Goal: Task Accomplishment & Management: Complete application form

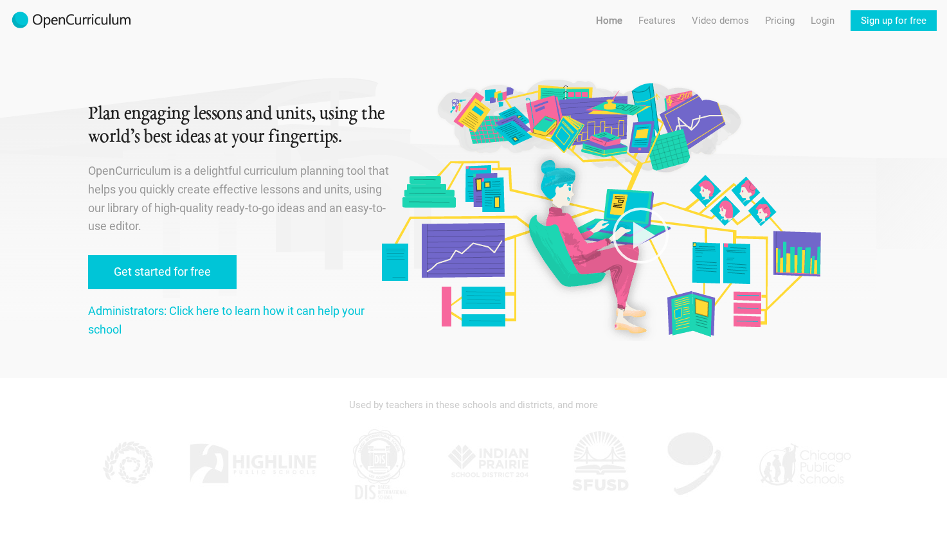
click at [175, 271] on link "Get started for free" at bounding box center [162, 272] width 148 height 34
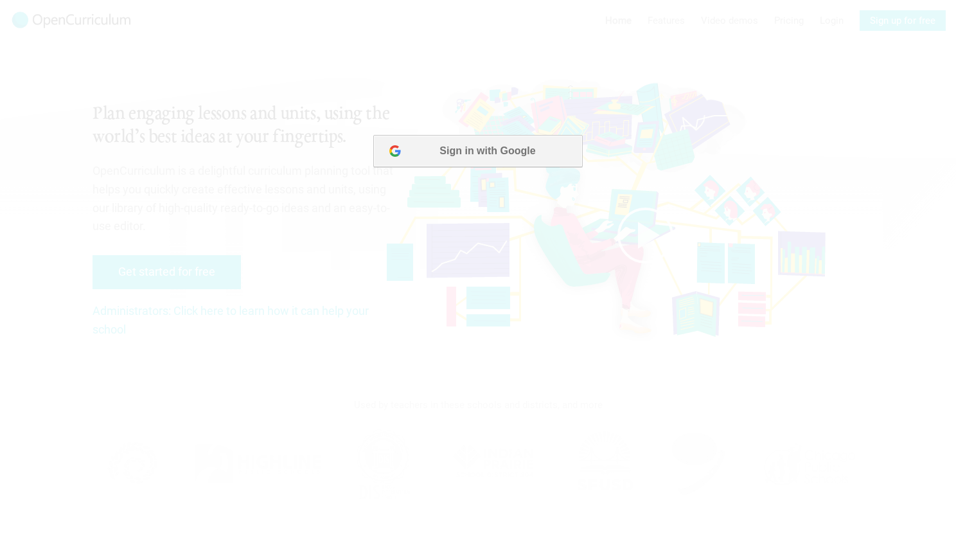
click at [462, 148] on button "Sign in with Google" at bounding box center [477, 151] width 209 height 32
click at [499, 157] on button "Sign in with Google" at bounding box center [477, 151] width 209 height 32
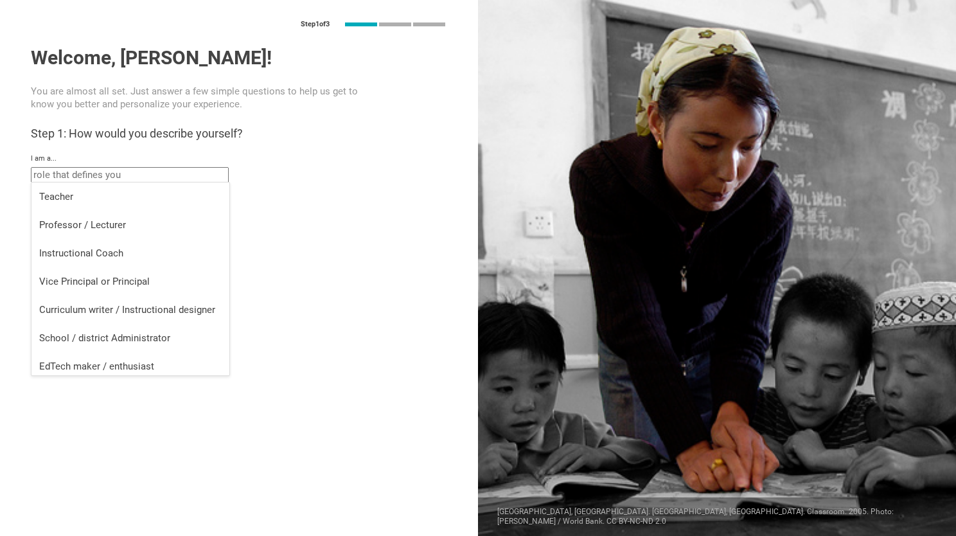
click at [131, 176] on input "text" at bounding box center [130, 174] width 198 height 15
click at [114, 227] on div "Professor / Lecturer" at bounding box center [130, 224] width 183 height 13
type input "Professor / Lecturer"
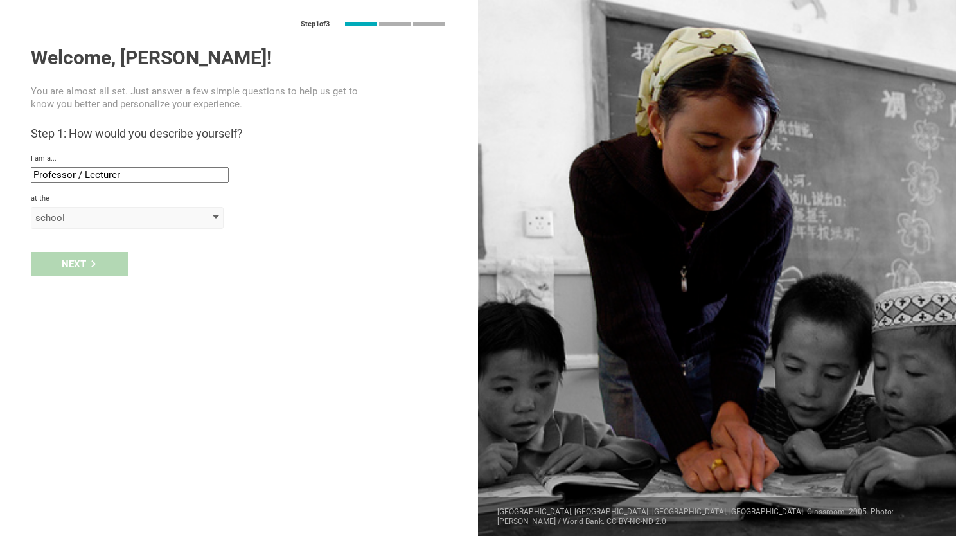
click at [122, 221] on div "school" at bounding box center [108, 217] width 147 height 13
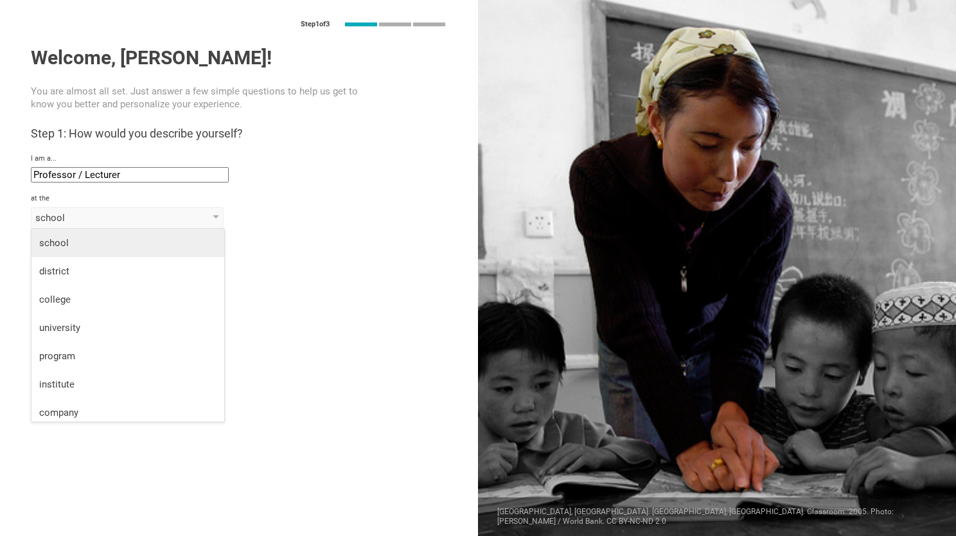
click at [102, 242] on div "school" at bounding box center [127, 242] width 177 height 13
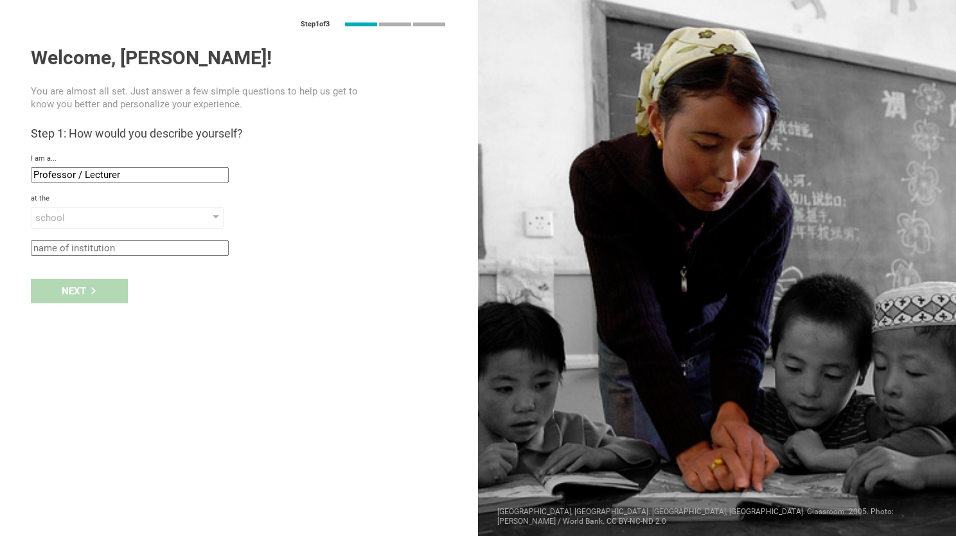
click at [123, 245] on input "text" at bounding box center [130, 247] width 198 height 15
click at [109, 291] on div "Next" at bounding box center [239, 291] width 478 height 40
click at [79, 284] on div "Next" at bounding box center [239, 291] width 478 height 40
click at [77, 295] on div "Next" at bounding box center [239, 291] width 478 height 40
click at [106, 248] on input "text" at bounding box center [130, 247] width 198 height 15
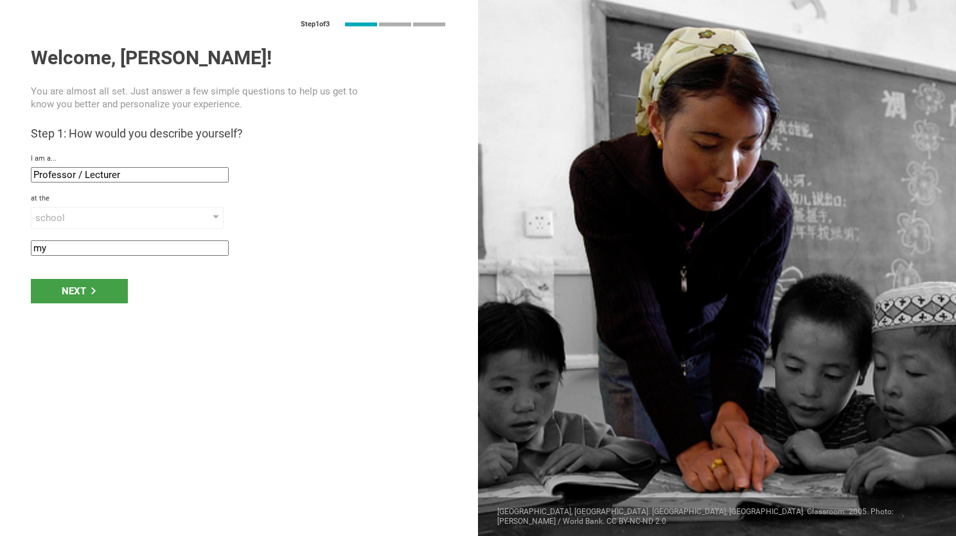
type input "m"
type input "asdfda university"
click at [118, 297] on div "Next" at bounding box center [79, 291] width 97 height 24
type input "[US_STATE][GEOGRAPHIC_DATA], [US_STATE]"
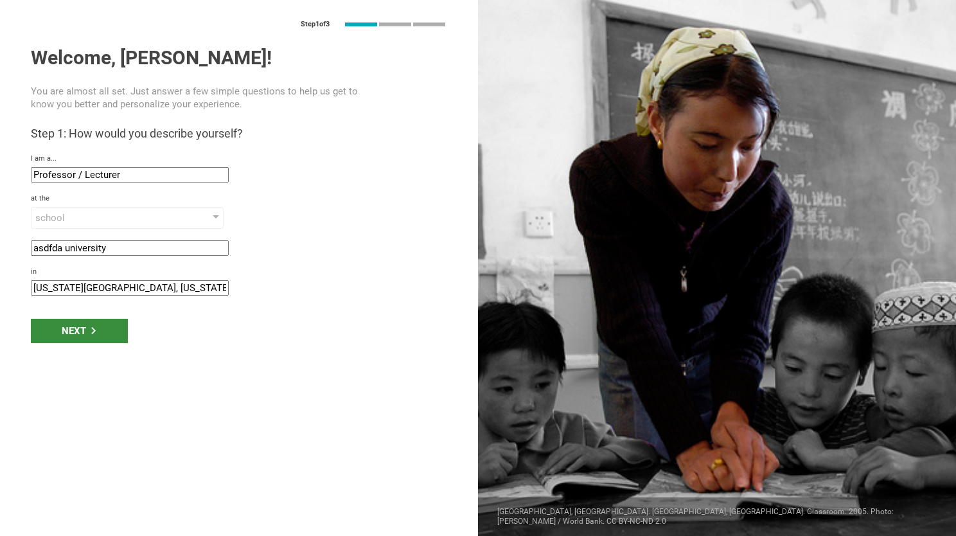
click at [102, 327] on div "Next" at bounding box center [79, 331] width 97 height 24
click at [123, 292] on input "[US_STATE][GEOGRAPHIC_DATA], [US_STATE]" at bounding box center [130, 287] width 198 height 15
click at [82, 328] on div "Next" at bounding box center [79, 331] width 97 height 24
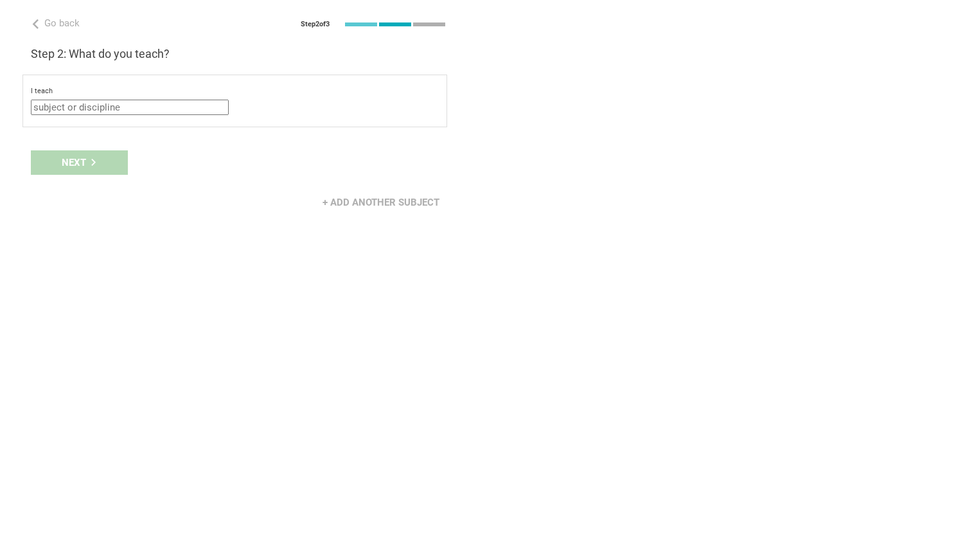
click at [118, 108] on input "text" at bounding box center [130, 107] width 198 height 15
click at [193, 311] on div "Go back Step 2 of 3 Welcome, [PERSON_NAME]! You are almost all set. Just answer…" at bounding box center [239, 268] width 478 height 536
click at [100, 173] on div "Next" at bounding box center [239, 163] width 478 height 40
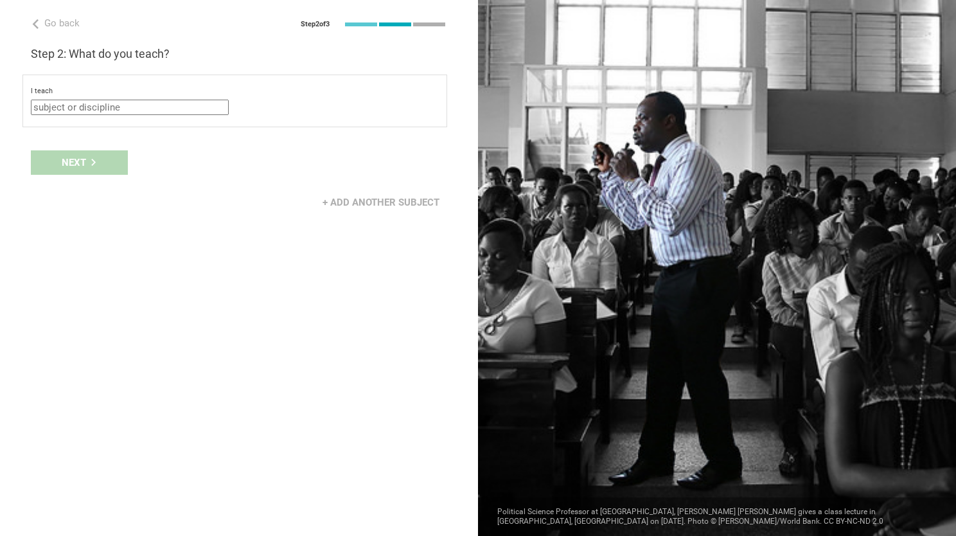
click at [100, 163] on div "Next" at bounding box center [239, 163] width 478 height 40
click at [116, 111] on input "text" at bounding box center [130, 107] width 198 height 15
type input "j"
click at [221, 352] on div "Go back Step 2 of 3 Welcome, [PERSON_NAME]! You are almost all set. Just answer…" at bounding box center [239, 268] width 478 height 536
click at [100, 165] on div "Next" at bounding box center [79, 162] width 97 height 24
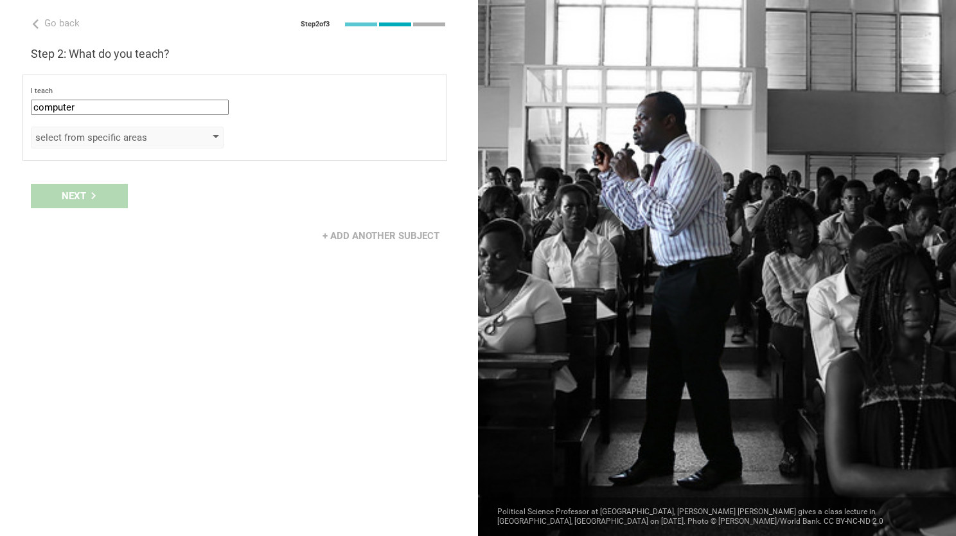
click at [170, 129] on div "select from specific areas" at bounding box center [127, 138] width 193 height 22
click at [181, 131] on div "select from specific areas" at bounding box center [108, 137] width 147 height 13
click at [186, 138] on div "select from specific areas" at bounding box center [127, 138] width 193 height 22
click at [221, 135] on div "select from specific areas" at bounding box center [127, 138] width 193 height 22
click at [220, 135] on div "select from specific areas" at bounding box center [127, 138] width 193 height 22
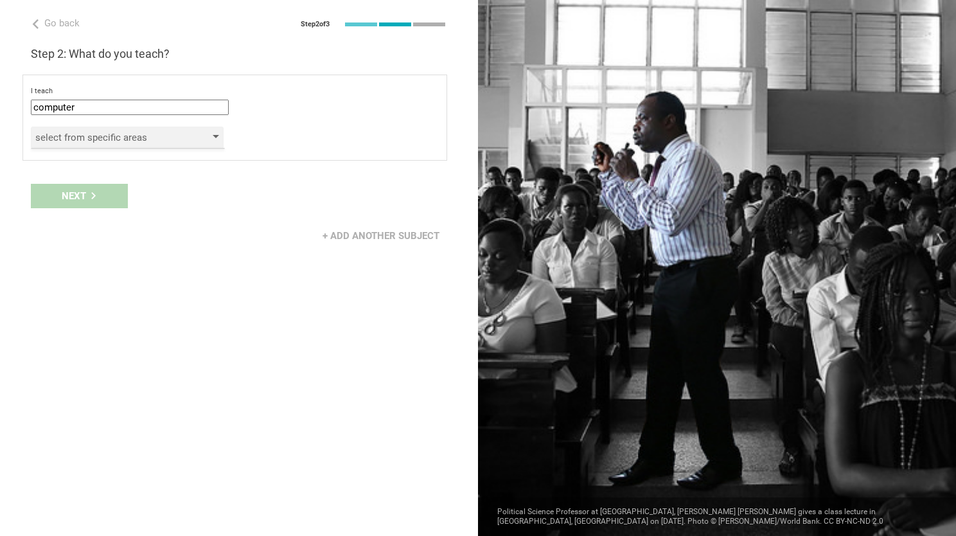
click at [220, 135] on div "select from specific areas" at bounding box center [127, 138] width 193 height 22
click at [219, 135] on div "select from specific areas" at bounding box center [127, 138] width 193 height 22
click at [96, 136] on div "select from specific areas" at bounding box center [108, 137] width 147 height 13
click at [105, 134] on div "select from specific areas" at bounding box center [108, 137] width 147 height 13
click at [98, 196] on div "Next" at bounding box center [239, 196] width 478 height 40
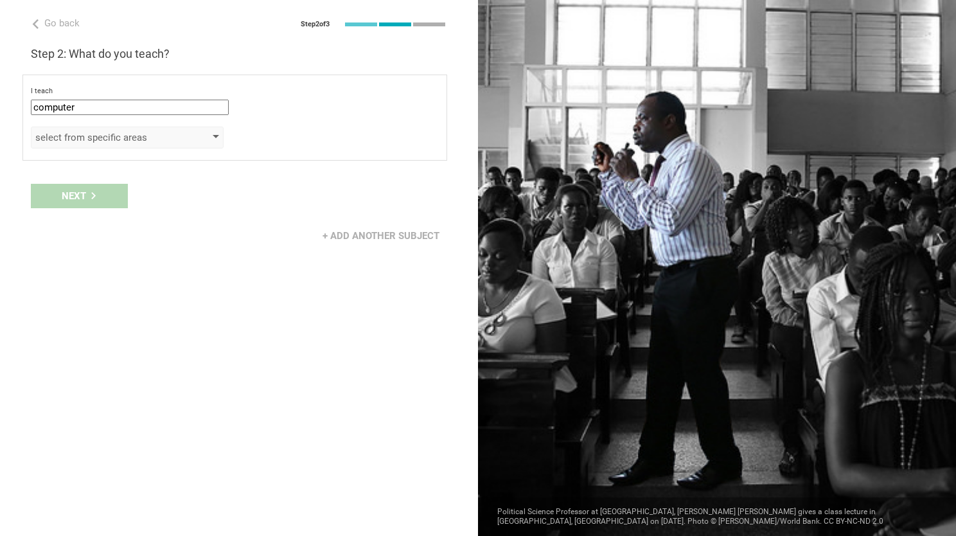
click at [190, 135] on div "select from specific areas" at bounding box center [127, 138] width 193 height 22
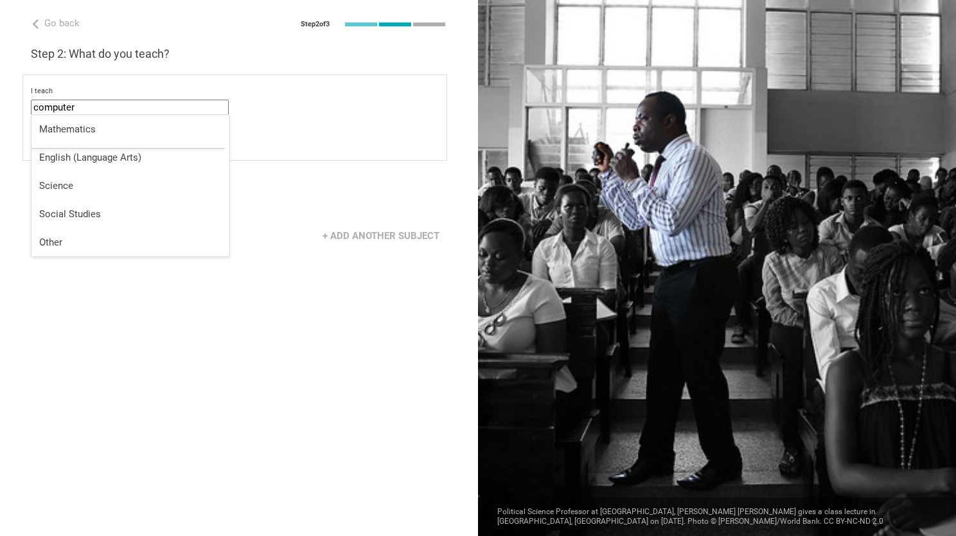
click at [126, 105] on input "computer" at bounding box center [130, 107] width 198 height 15
click at [71, 188] on div "Science" at bounding box center [130, 185] width 183 height 13
click at [91, 105] on input "Science" at bounding box center [130, 107] width 198 height 15
drag, startPoint x: 94, startPoint y: 105, endPoint x: 0, endPoint y: 99, distance: 94.0
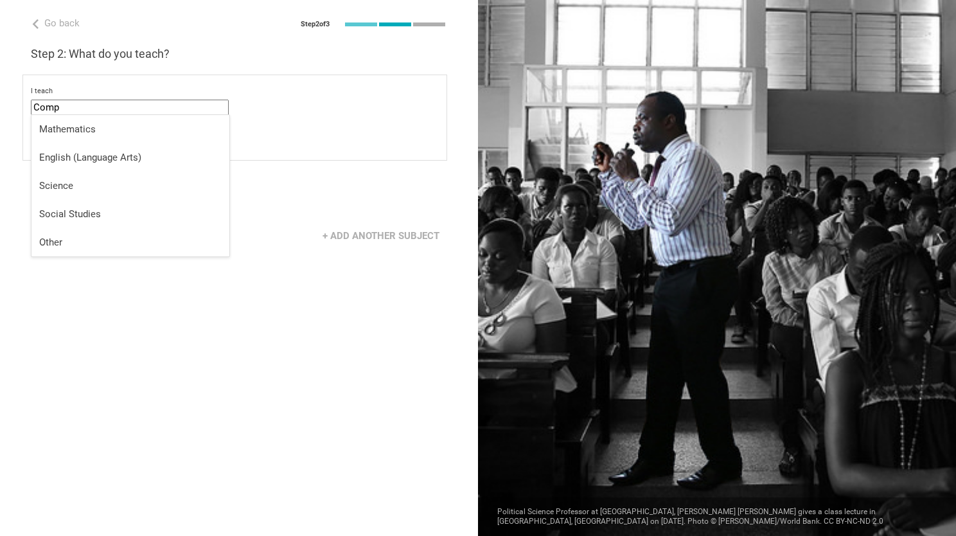
click at [240, 326] on div "Go back Step 2 of 3 Welcome, [PERSON_NAME]! You are almost all set. Just answer…" at bounding box center [239, 268] width 478 height 536
click at [118, 105] on input "Comp" at bounding box center [130, 107] width 198 height 15
type input "C"
click at [67, 242] on div "Other" at bounding box center [130, 242] width 183 height 13
type input "Other"
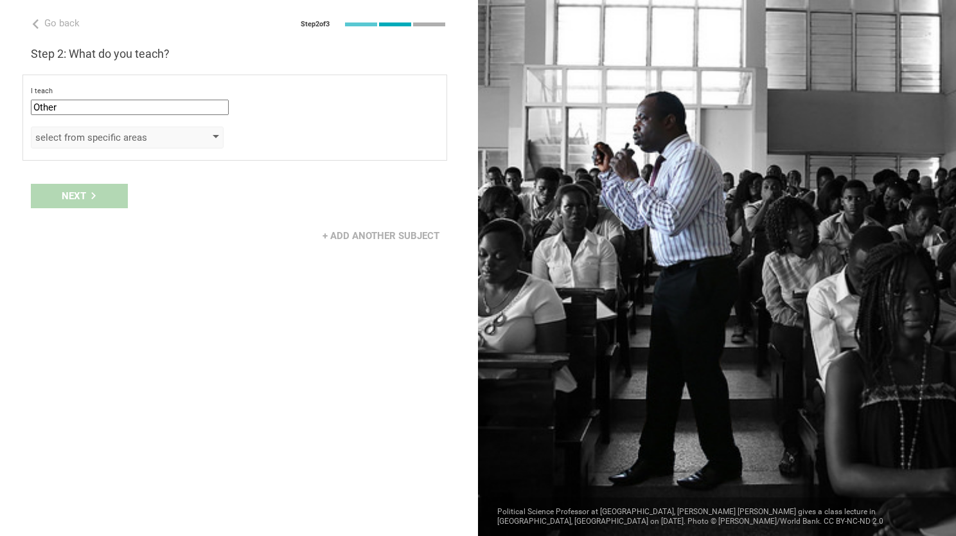
click at [192, 132] on div "select from specific areas" at bounding box center [127, 138] width 193 height 22
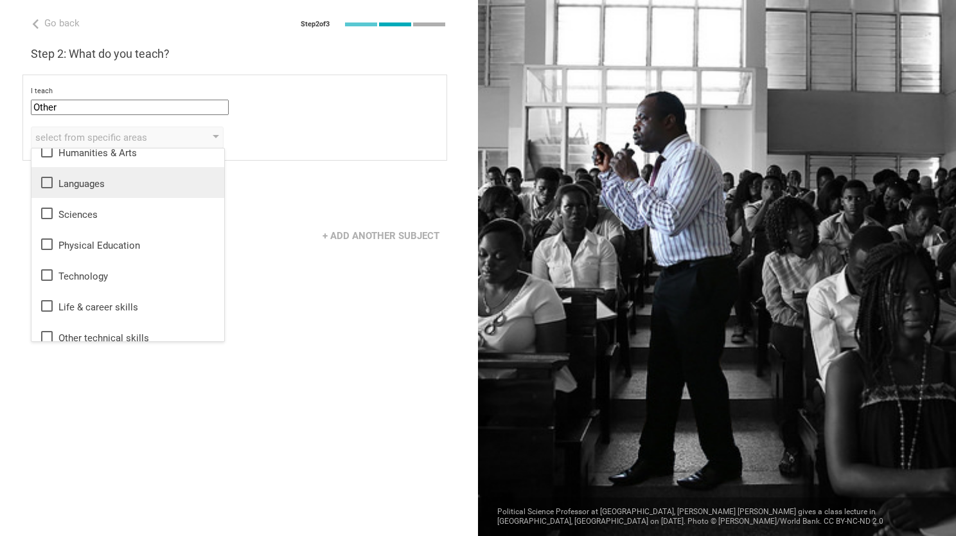
scroll to position [23, 0]
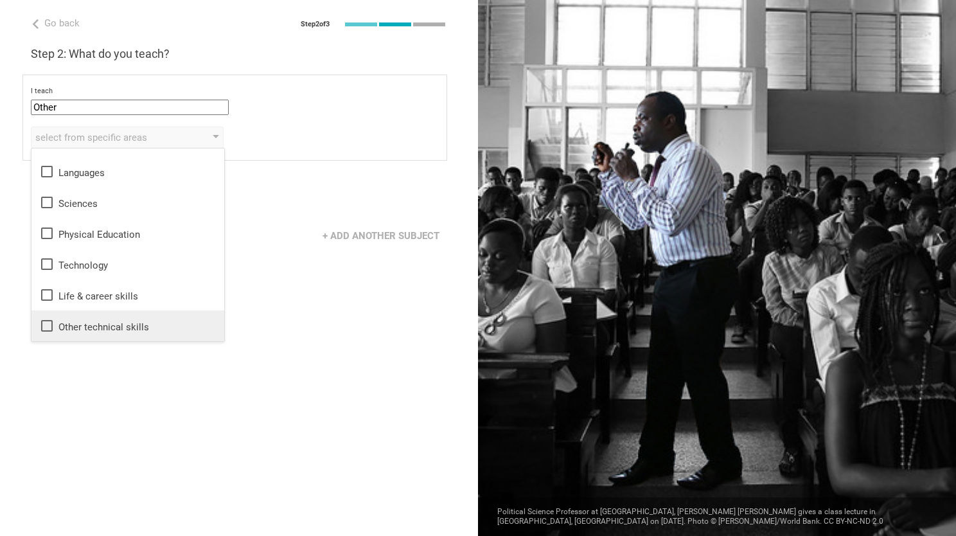
click at [45, 324] on icon at bounding box center [46, 325] width 15 height 15
click at [175, 380] on div "Go back Step 2 of 3 Welcome, [PERSON_NAME]! You are almost all set. Just answer…" at bounding box center [239, 268] width 478 height 536
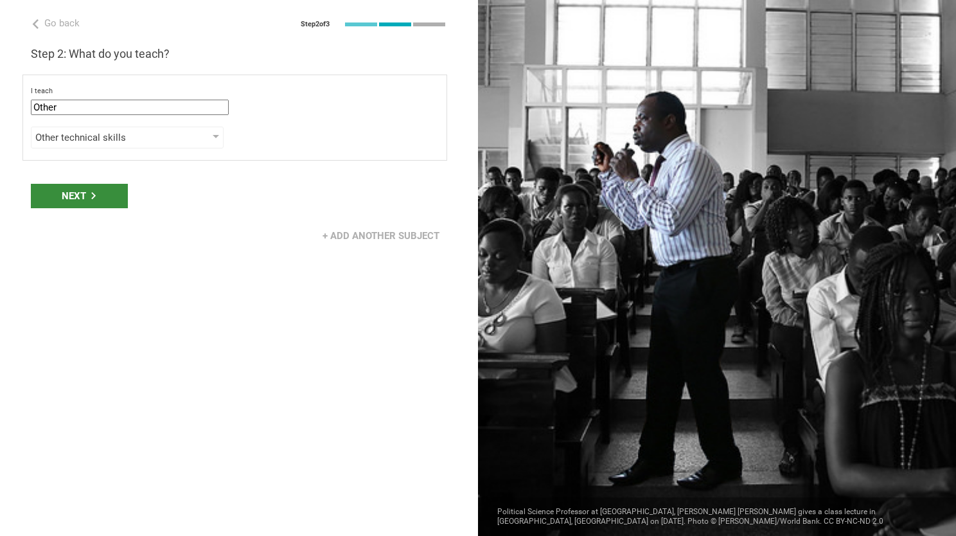
click at [94, 200] on div "Next" at bounding box center [79, 196] width 97 height 24
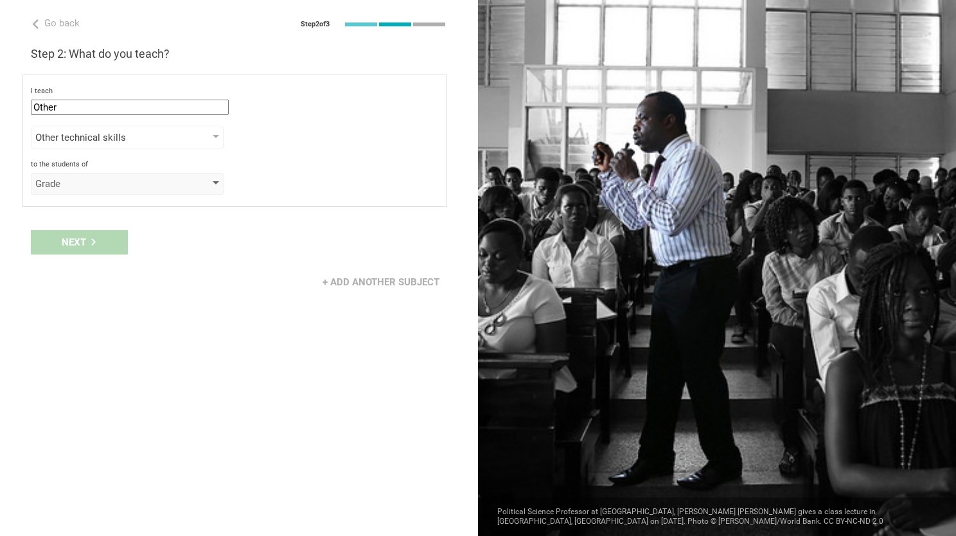
click at [120, 188] on div "Grade" at bounding box center [108, 183] width 147 height 13
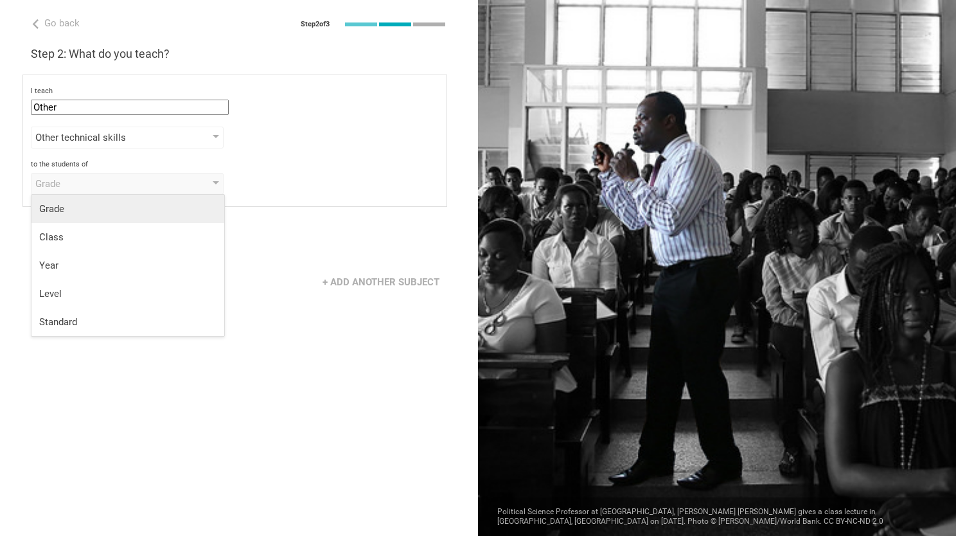
click at [114, 215] on div "Grade" at bounding box center [127, 208] width 177 height 13
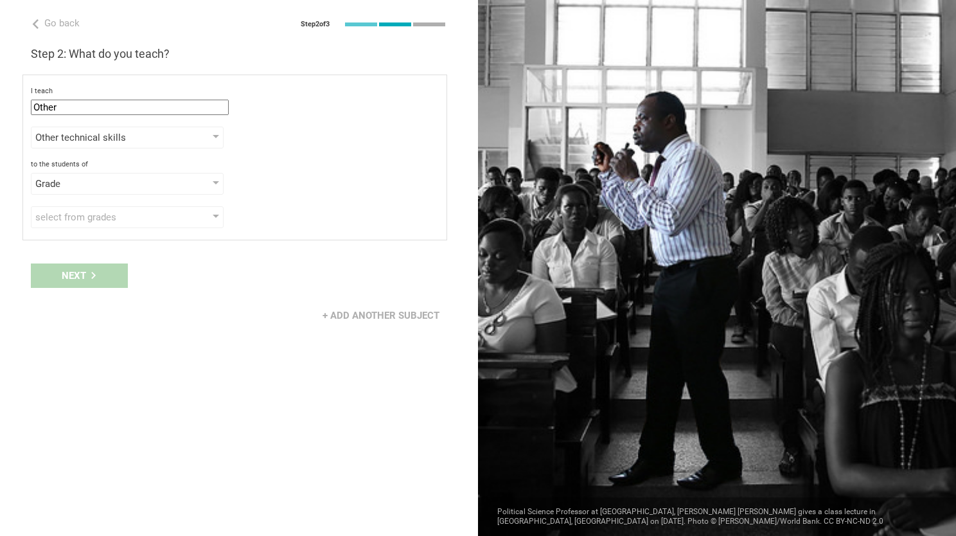
click at [94, 285] on div "Next" at bounding box center [239, 276] width 478 height 40
click at [177, 220] on div "select from grades" at bounding box center [108, 217] width 147 height 13
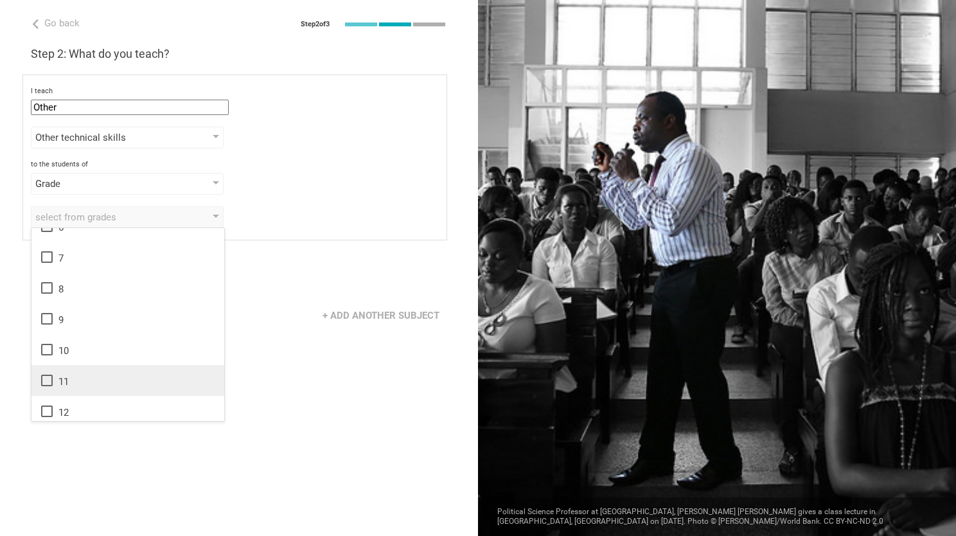
scroll to position [208, 0]
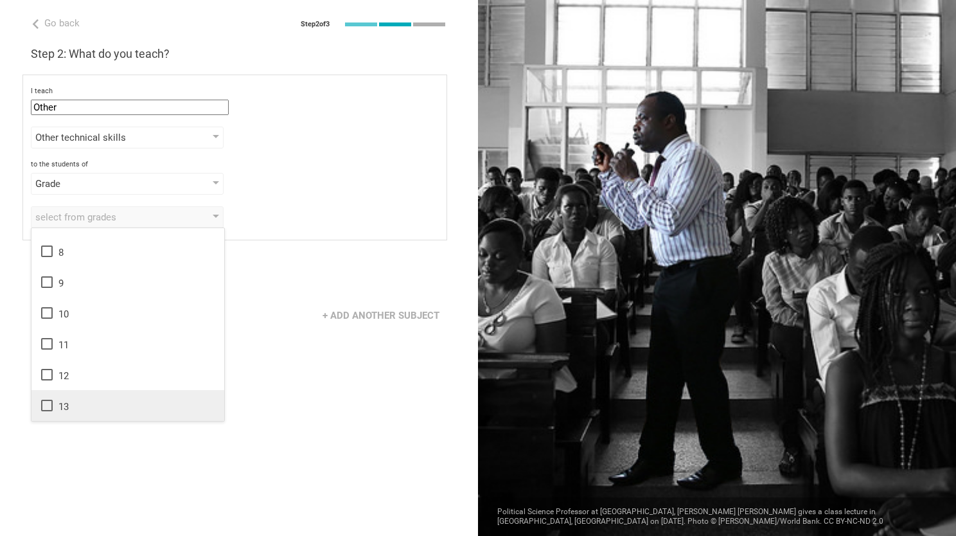
click at [54, 407] on div "13" at bounding box center [127, 405] width 177 height 15
click at [319, 401] on div "Go back Step 2 of 3 Welcome, [PERSON_NAME]! You are almost all set. Just answer…" at bounding box center [239, 268] width 478 height 536
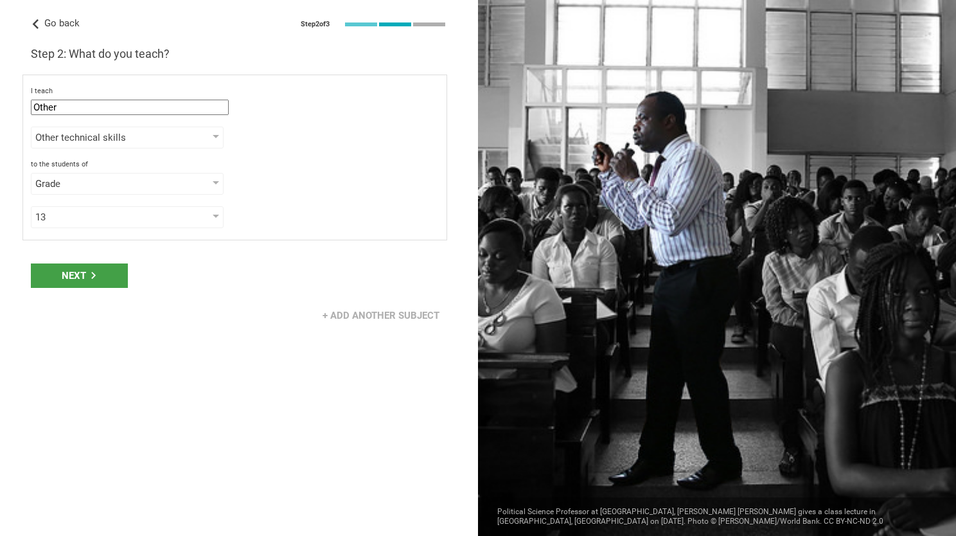
click at [39, 24] on icon at bounding box center [36, 24] width 10 height 10
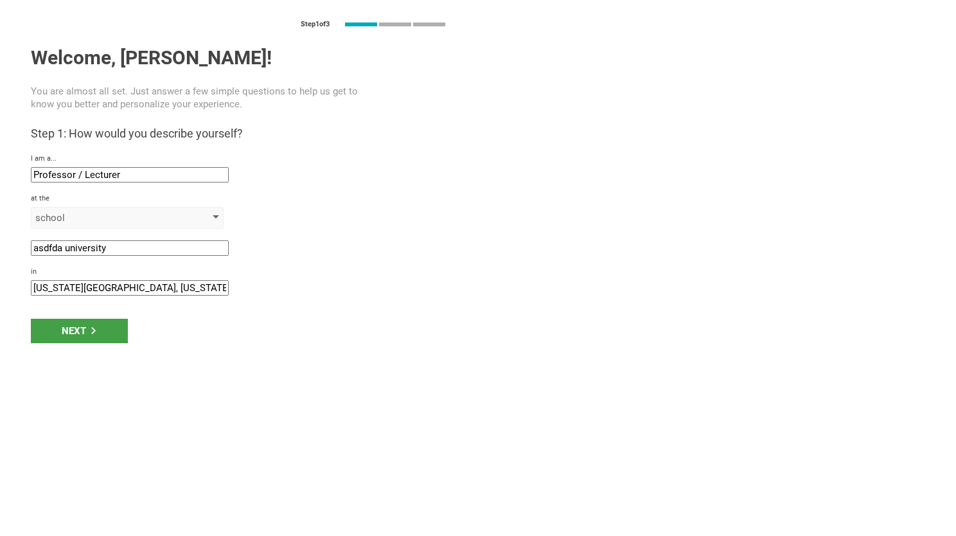
click at [202, 220] on div "school" at bounding box center [127, 218] width 193 height 22
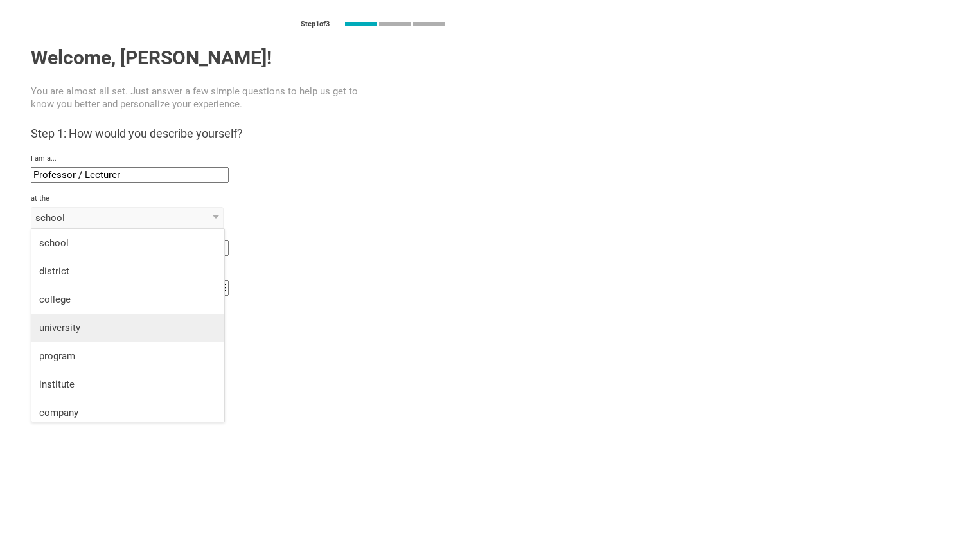
click at [100, 325] on div "university" at bounding box center [127, 327] width 177 height 13
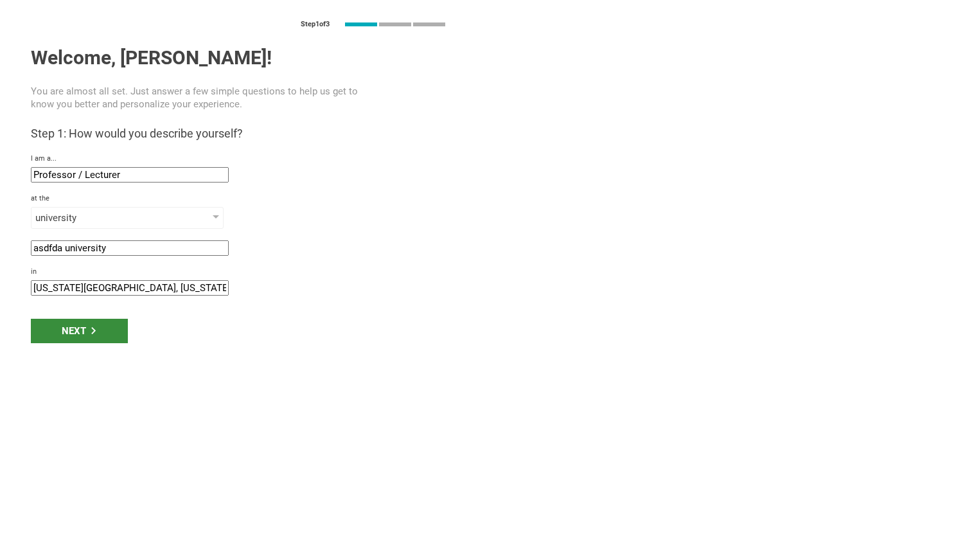
click at [111, 328] on div "Next" at bounding box center [79, 331] width 97 height 24
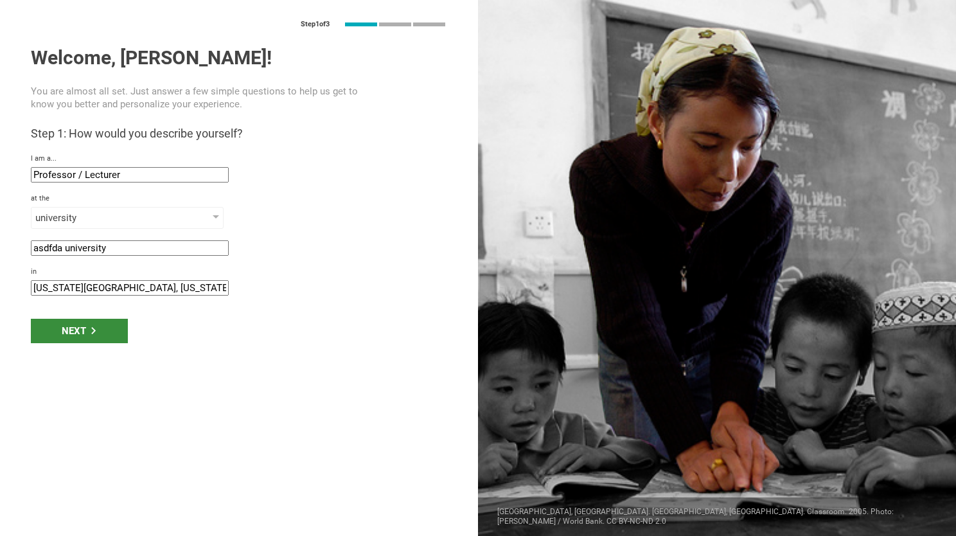
click at [70, 330] on div "Next" at bounding box center [79, 331] width 97 height 24
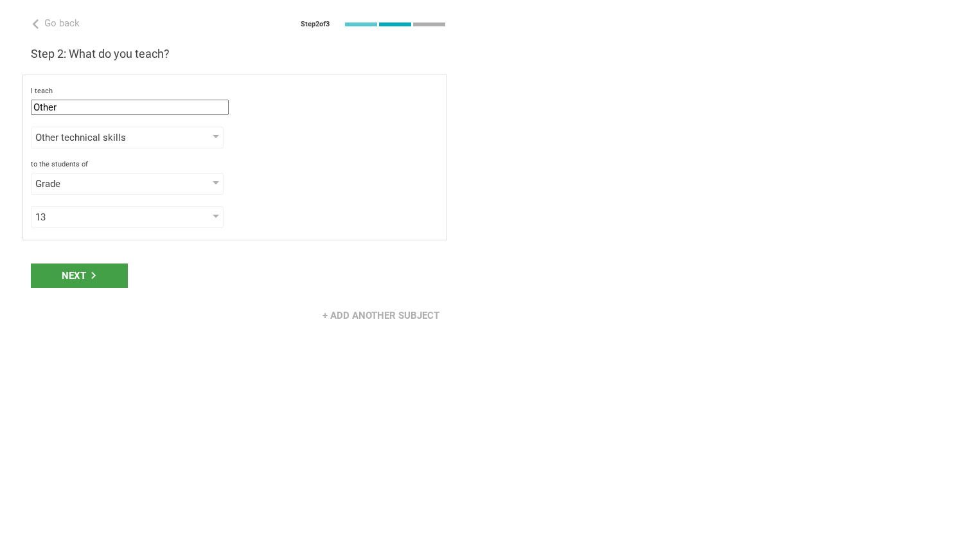
click at [199, 107] on input "Other" at bounding box center [130, 107] width 198 height 15
drag, startPoint x: 199, startPoint y: 107, endPoint x: 0, endPoint y: 75, distance: 201.8
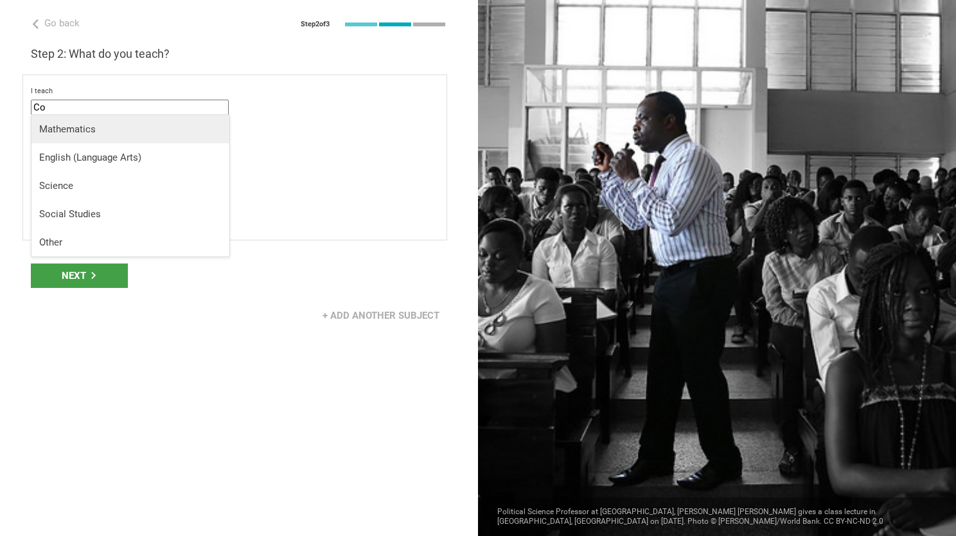
type input "C"
click at [62, 240] on div "Other" at bounding box center [130, 242] width 183 height 13
type input "undefined"
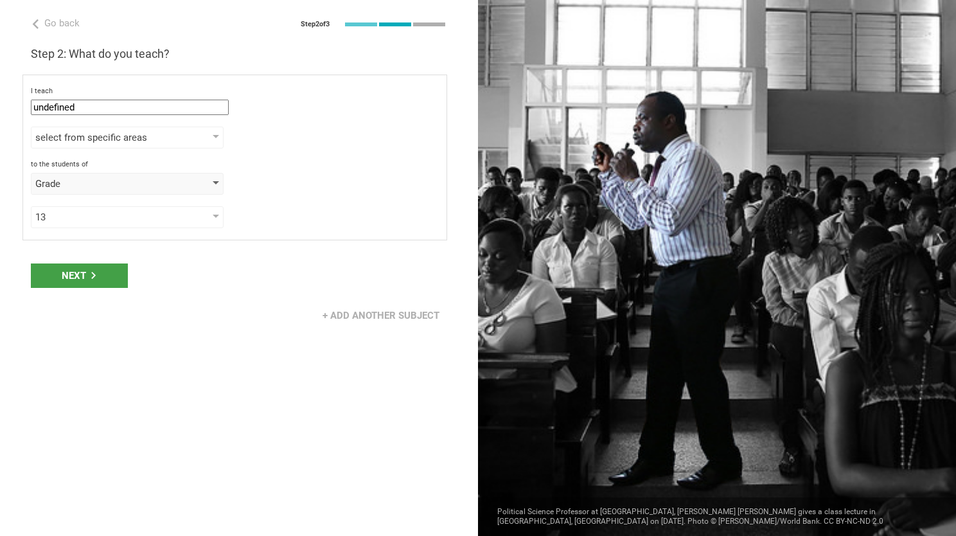
click at [168, 183] on div "Grade" at bounding box center [108, 183] width 147 height 13
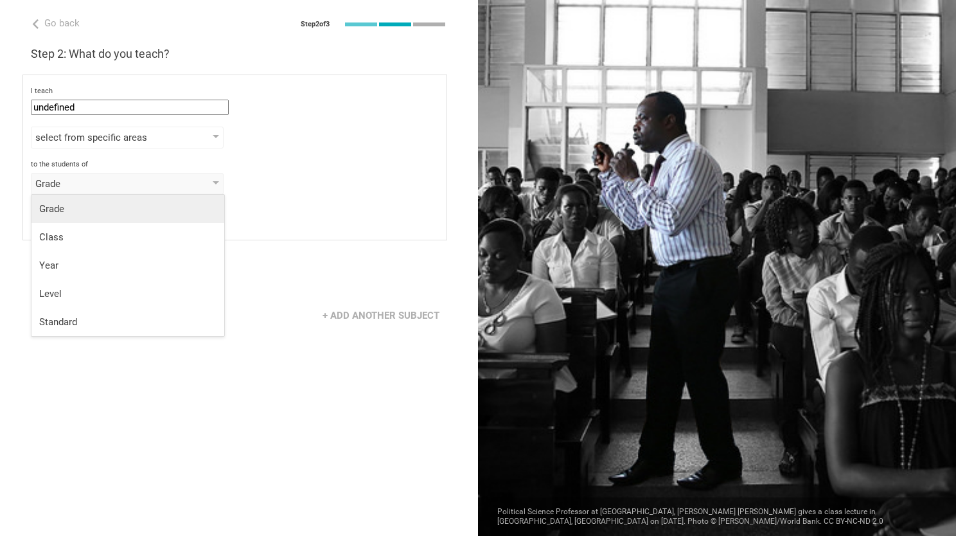
click at [120, 208] on div "Grade" at bounding box center [127, 208] width 177 height 13
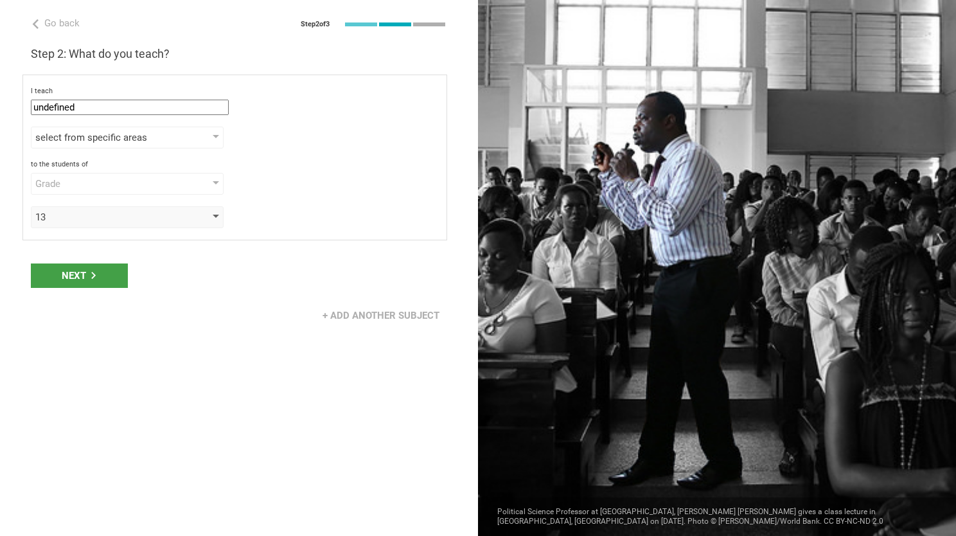
click at [128, 218] on div "13" at bounding box center [108, 217] width 147 height 13
click at [115, 172] on div "to the students of Grade Grade Class Year Level Standard" at bounding box center [235, 177] width 408 height 35
click at [116, 175] on div "Grade" at bounding box center [127, 184] width 193 height 22
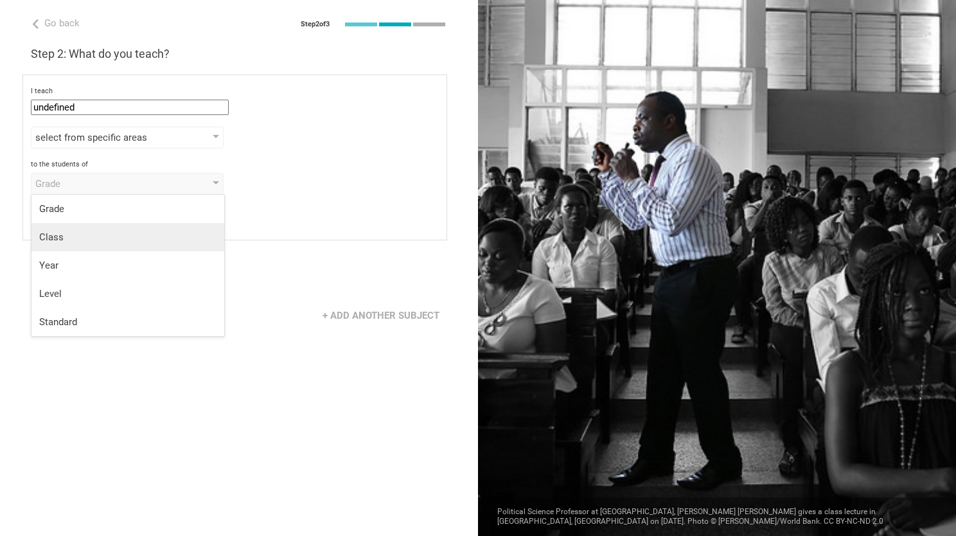
click at [94, 235] on div "Class" at bounding box center [127, 237] width 177 height 13
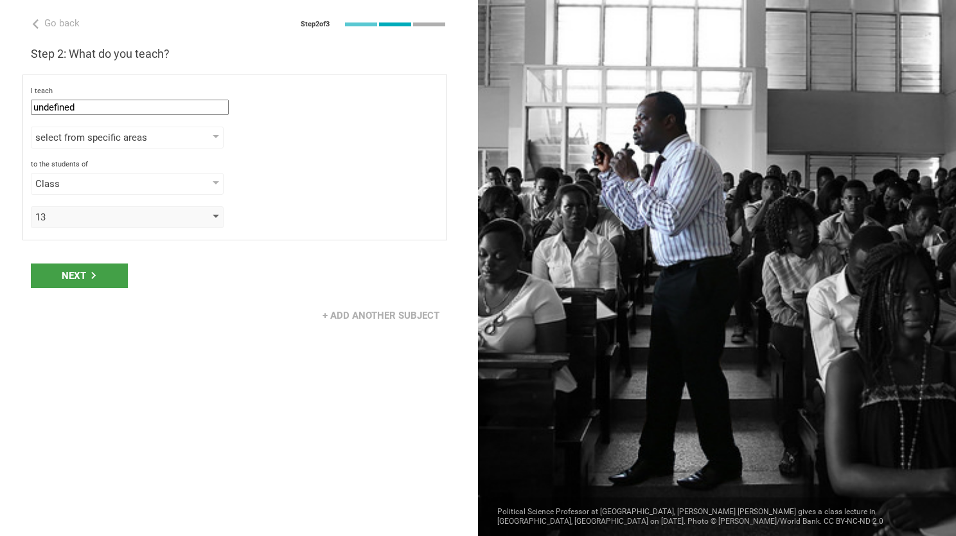
click at [118, 211] on div "13" at bounding box center [108, 217] width 147 height 13
click at [145, 182] on div "Class" at bounding box center [108, 183] width 147 height 13
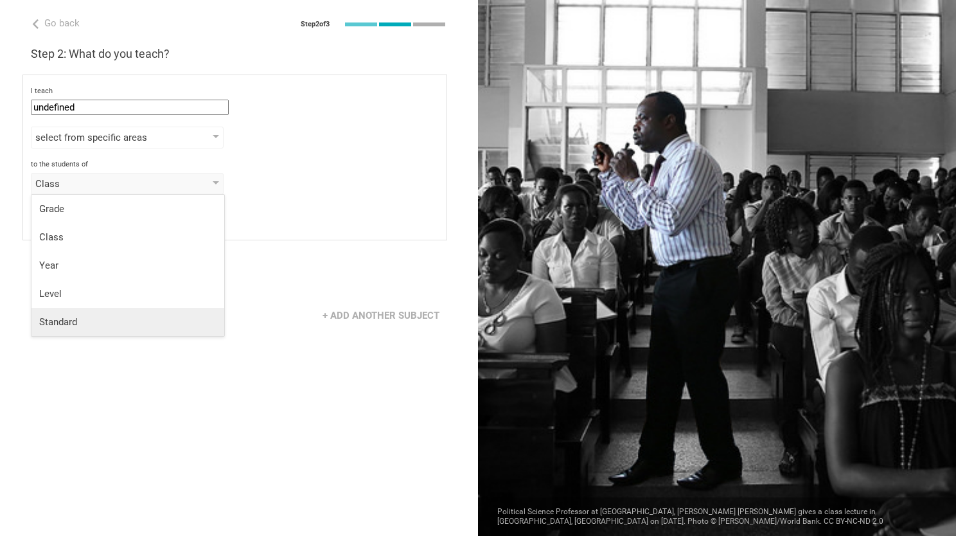
click at [129, 317] on div "Standard" at bounding box center [127, 322] width 177 height 13
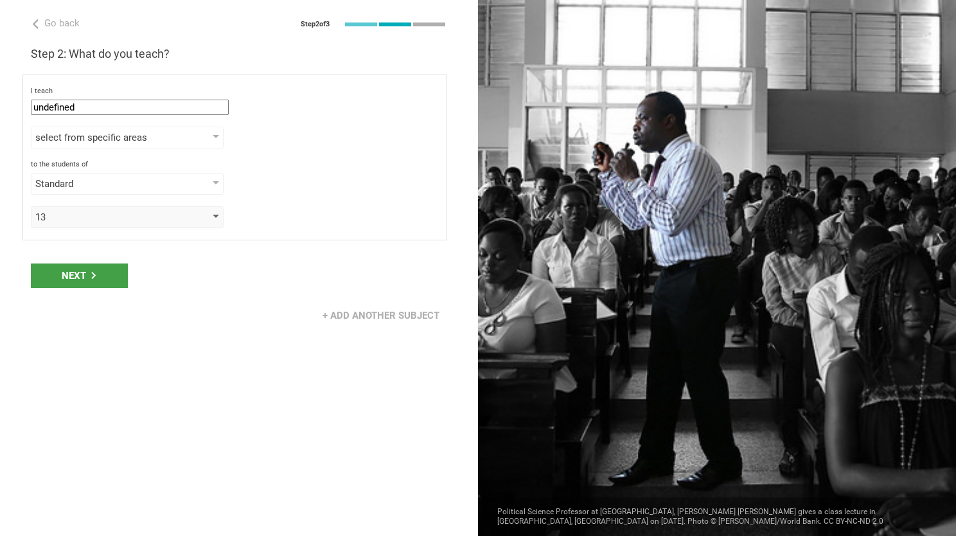
click at [159, 217] on div "13" at bounding box center [108, 217] width 147 height 13
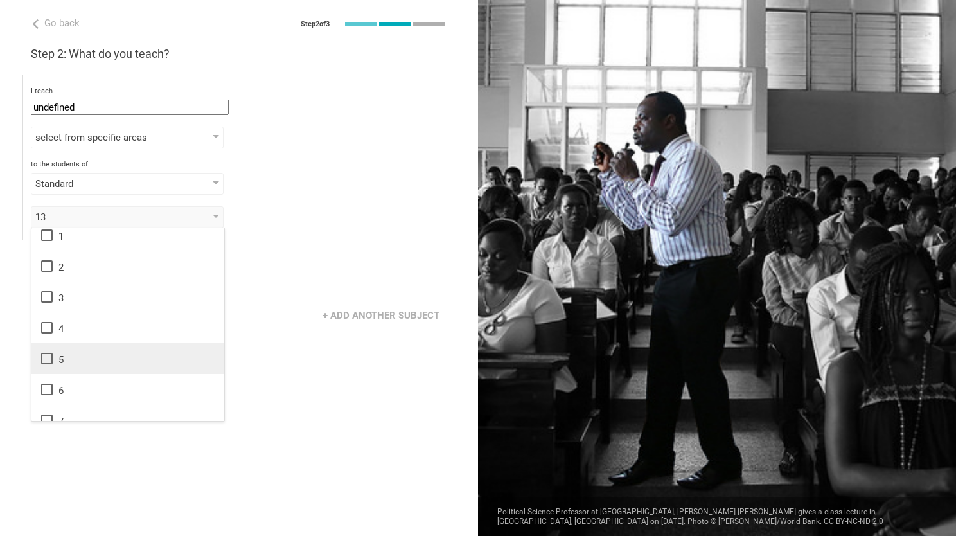
scroll to position [0, 0]
click at [308, 415] on div "Go back Step 2 of 3 Welcome, [PERSON_NAME]! You are almost all set. Just answer…" at bounding box center [239, 268] width 478 height 536
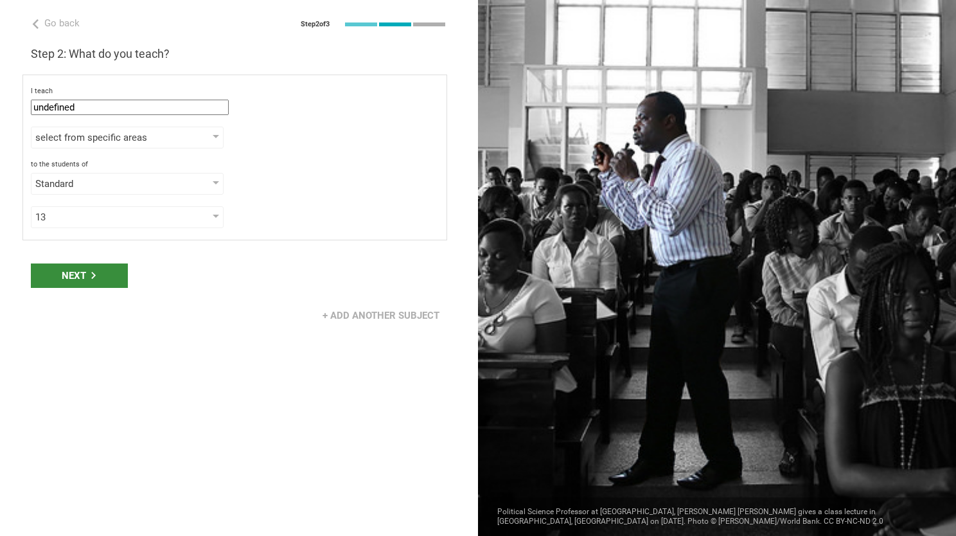
click at [98, 271] on div "Next" at bounding box center [79, 275] width 97 height 24
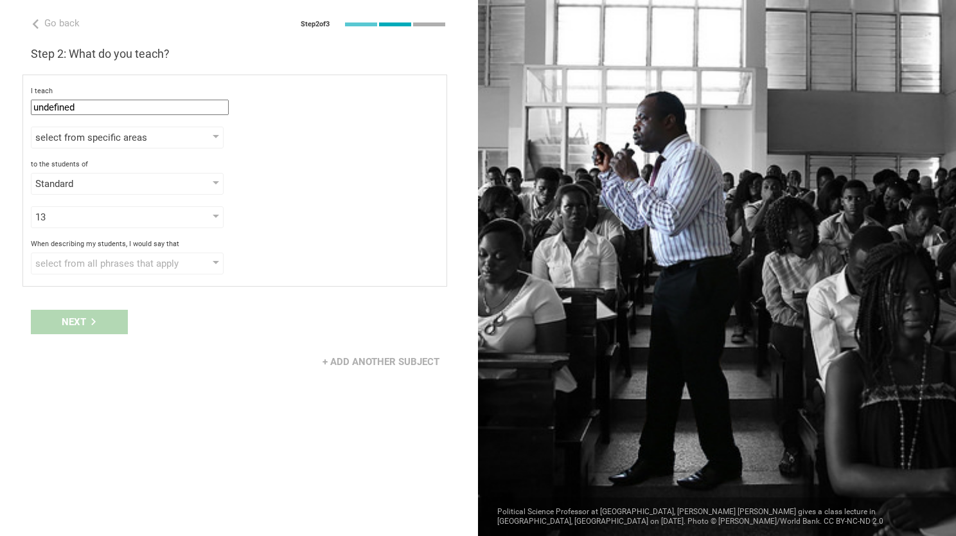
click at [107, 316] on div "Next" at bounding box center [239, 322] width 478 height 40
click at [97, 310] on div "Next" at bounding box center [239, 322] width 478 height 40
click at [107, 250] on div "When describing my students, I would say that select from all phrases that appl…" at bounding box center [235, 257] width 408 height 35
click at [108, 260] on div "select from all phrases that apply" at bounding box center [108, 263] width 147 height 13
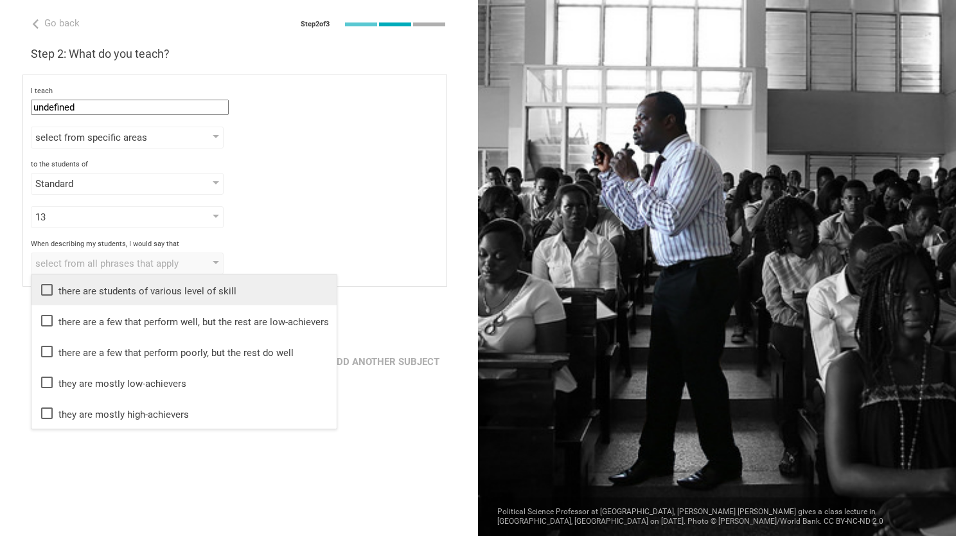
click at [64, 287] on div "there are students of various level of skill" at bounding box center [184, 289] width 290 height 15
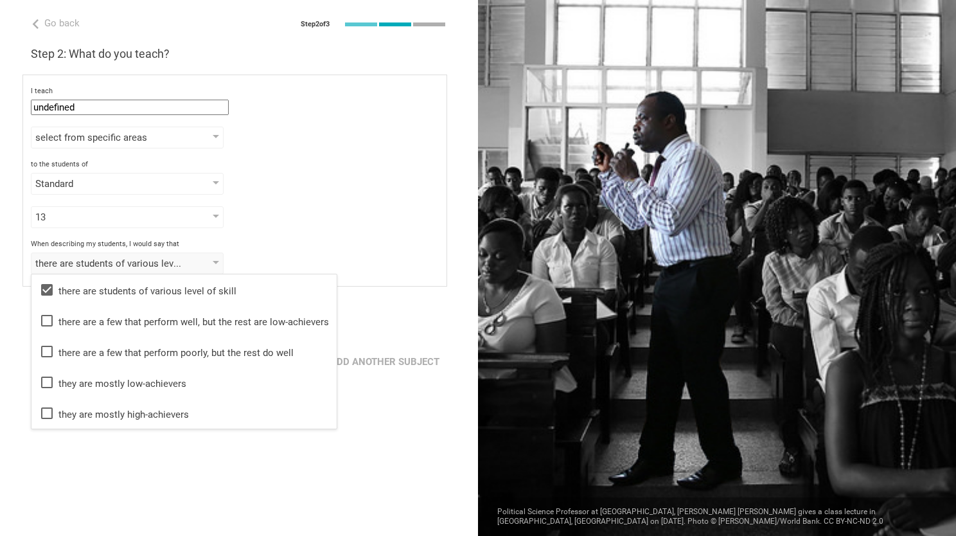
drag, startPoint x: 165, startPoint y: 503, endPoint x: 135, endPoint y: 385, distance: 121.3
click at [166, 501] on div "Go back Step 2 of 3 Welcome, [PERSON_NAME]! You are almost all set. Just answer…" at bounding box center [239, 268] width 478 height 536
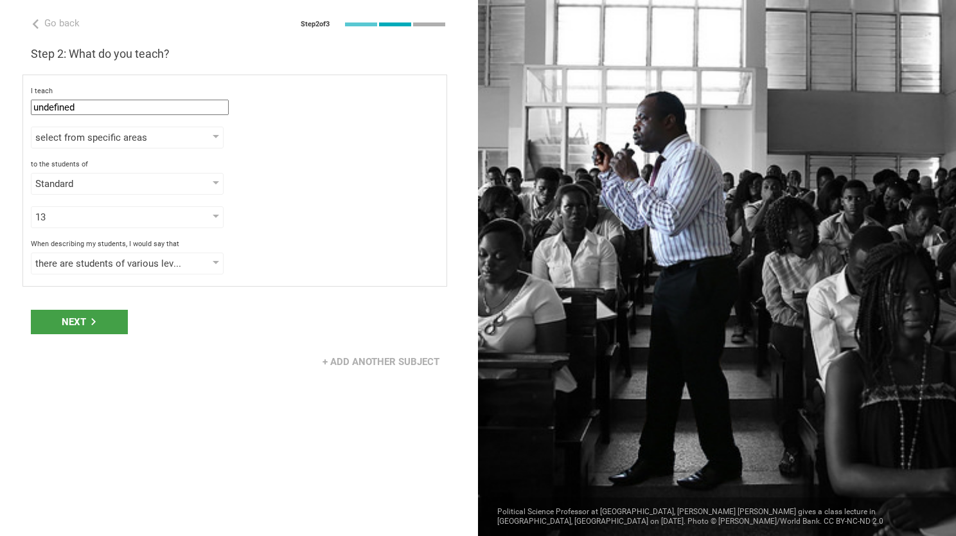
click at [119, 305] on div "Next" at bounding box center [239, 322] width 478 height 40
click at [107, 323] on div "Next" at bounding box center [79, 322] width 97 height 24
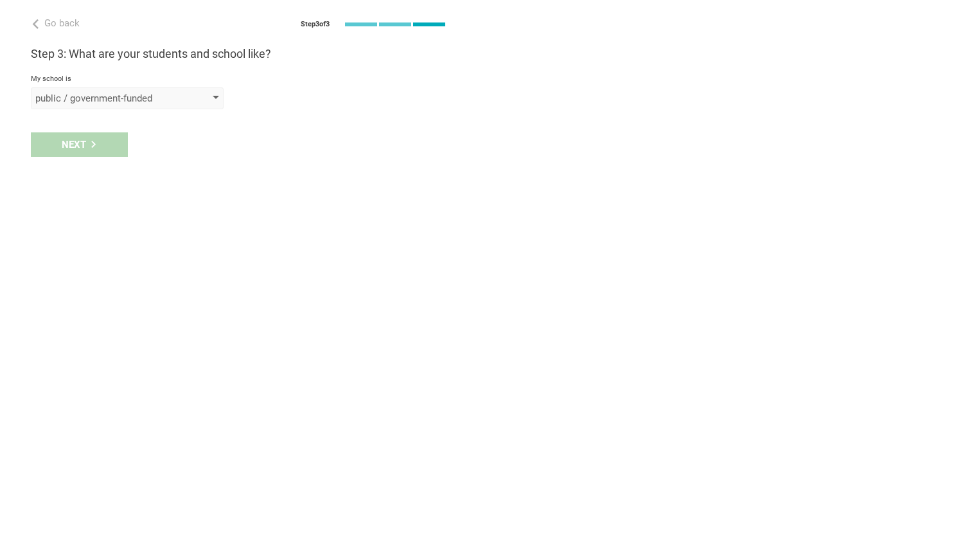
click at [193, 108] on div "public / government-funded" at bounding box center [127, 98] width 193 height 22
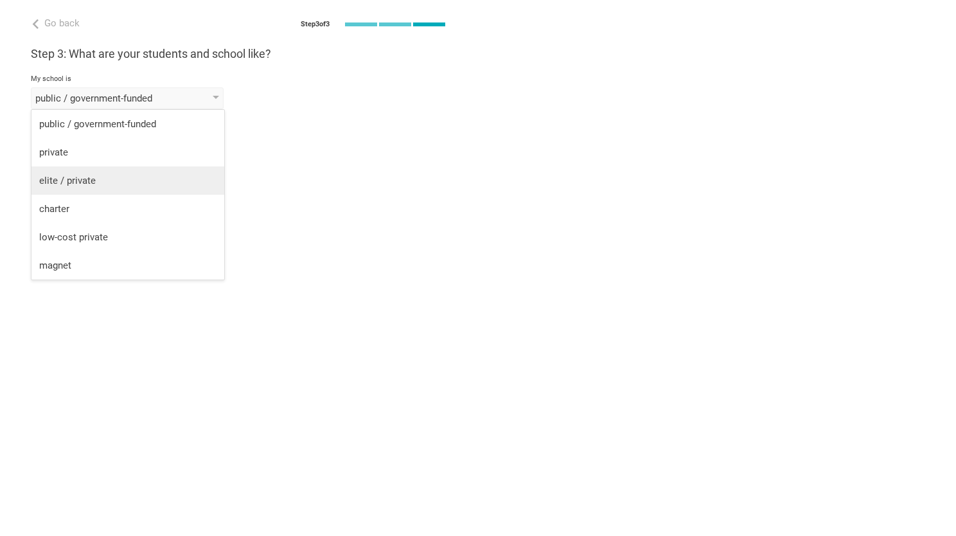
click at [121, 176] on div "elite / private" at bounding box center [127, 180] width 177 height 13
click at [121, 165] on div "Next" at bounding box center [239, 145] width 478 height 40
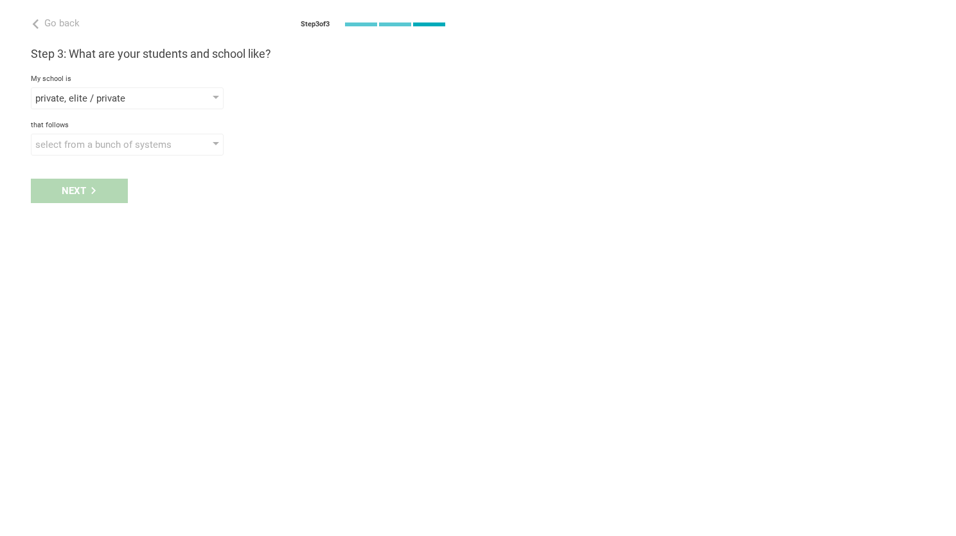
click at [87, 203] on div "Next" at bounding box center [239, 191] width 478 height 40
click at [88, 196] on div "Next" at bounding box center [239, 191] width 478 height 40
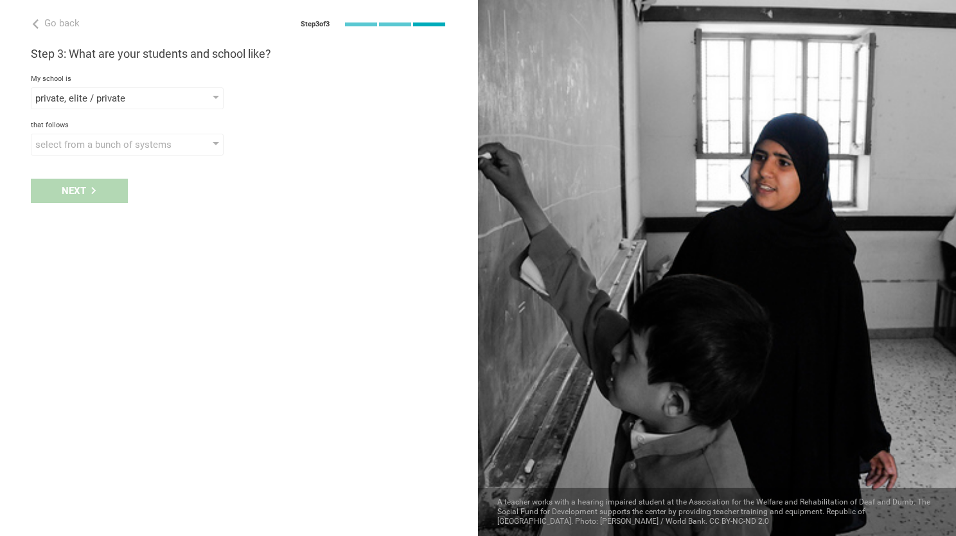
click at [68, 186] on div "Next" at bounding box center [239, 191] width 478 height 40
click at [93, 183] on div "Next" at bounding box center [239, 191] width 478 height 40
click at [116, 159] on div "Go back Step 3 of 3 Welcome, [PERSON_NAME]! You are almost all set. Just answer…" at bounding box center [239, 268] width 478 height 536
click at [132, 152] on div "select from a bunch of systems" at bounding box center [127, 145] width 193 height 22
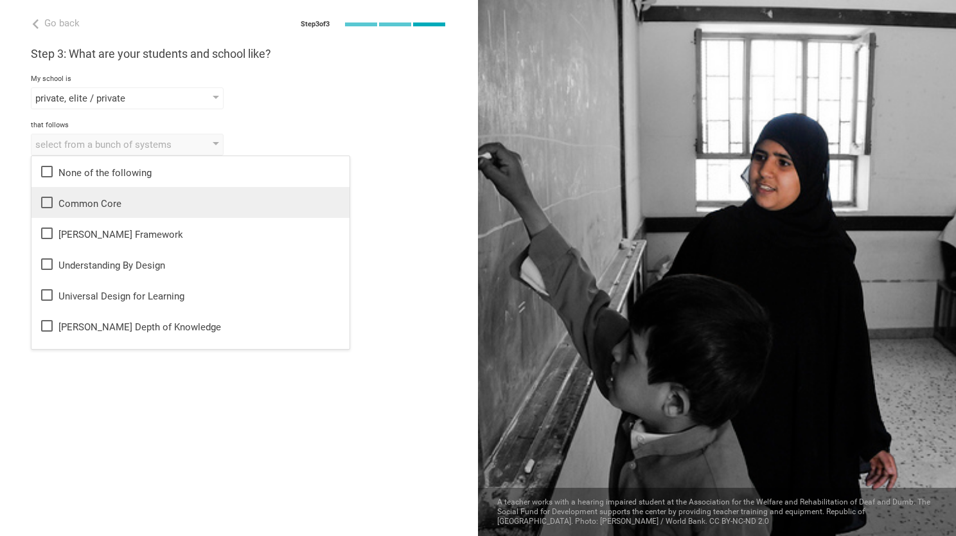
click at [118, 202] on div "Common Core" at bounding box center [190, 202] width 303 height 15
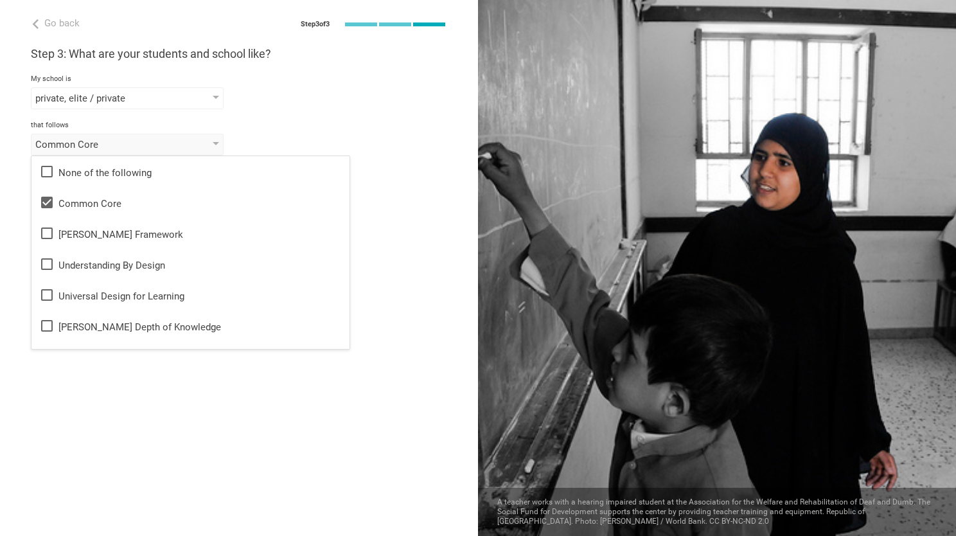
click at [118, 387] on div "Go back Step 3 of 3 Welcome, [PERSON_NAME]! You are almost all set. Just answer…" at bounding box center [239, 268] width 478 height 536
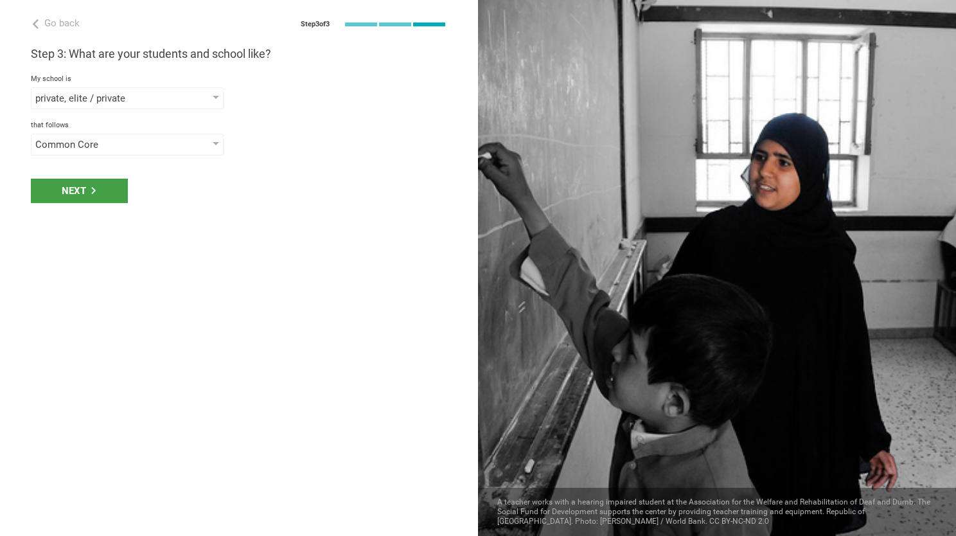
click at [75, 187] on div "Next" at bounding box center [79, 191] width 97 height 24
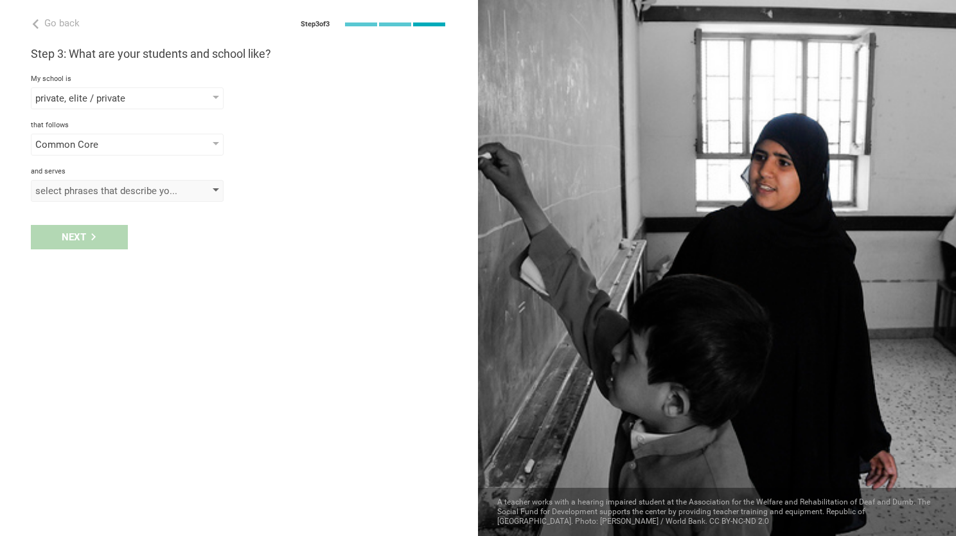
click at [94, 195] on div "select phrases that describe your student population" at bounding box center [108, 190] width 147 height 13
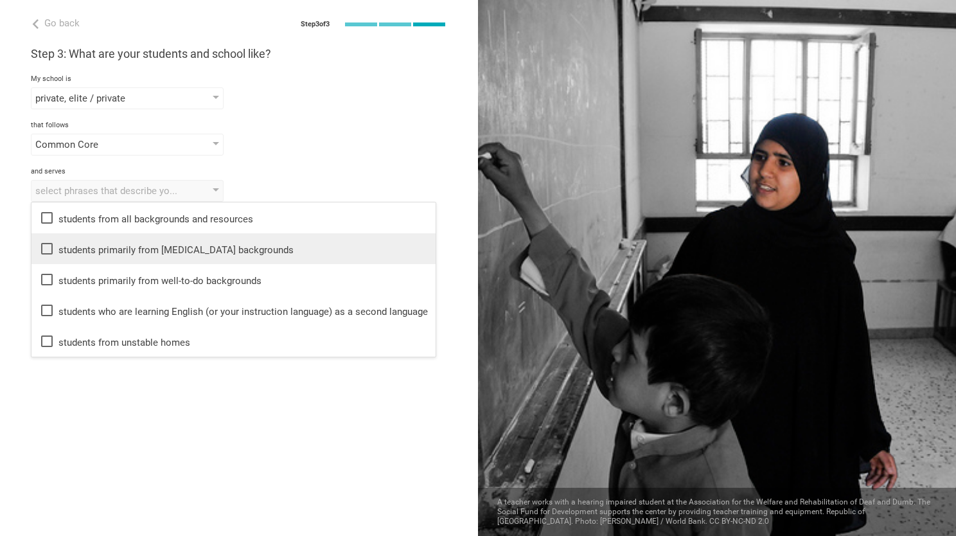
click at [93, 253] on div "students primarily from [MEDICAL_DATA] backgrounds" at bounding box center [233, 248] width 389 height 15
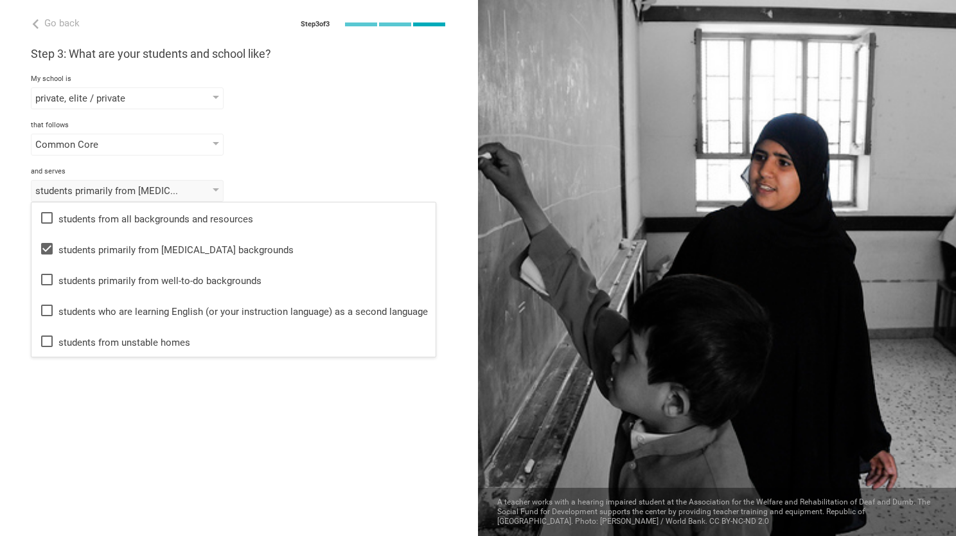
click at [108, 448] on div "Go back Step 3 of 3 Welcome, [PERSON_NAME]! You are almost all set. Just answer…" at bounding box center [239, 268] width 478 height 536
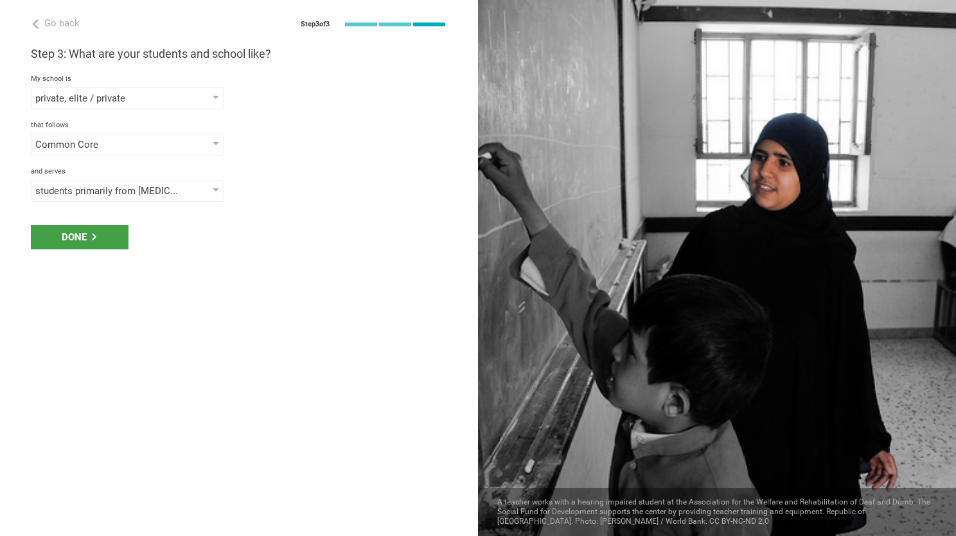
click at [84, 206] on div "Go back Step 3 of 3 Welcome, [PERSON_NAME]! You are almost all set. Just answer…" at bounding box center [239, 268] width 478 height 536
click at [105, 247] on div "Done" at bounding box center [80, 237] width 98 height 24
click at [105, 240] on div "Done" at bounding box center [80, 237] width 98 height 24
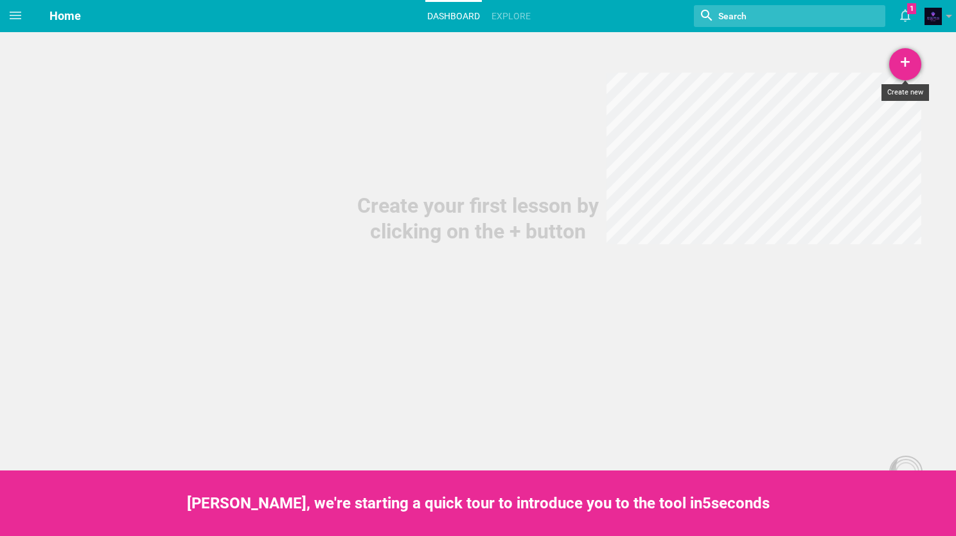
click at [902, 69] on div "+" at bounding box center [905, 64] width 32 height 32
click at [861, 159] on link "Course" at bounding box center [873, 156] width 96 height 28
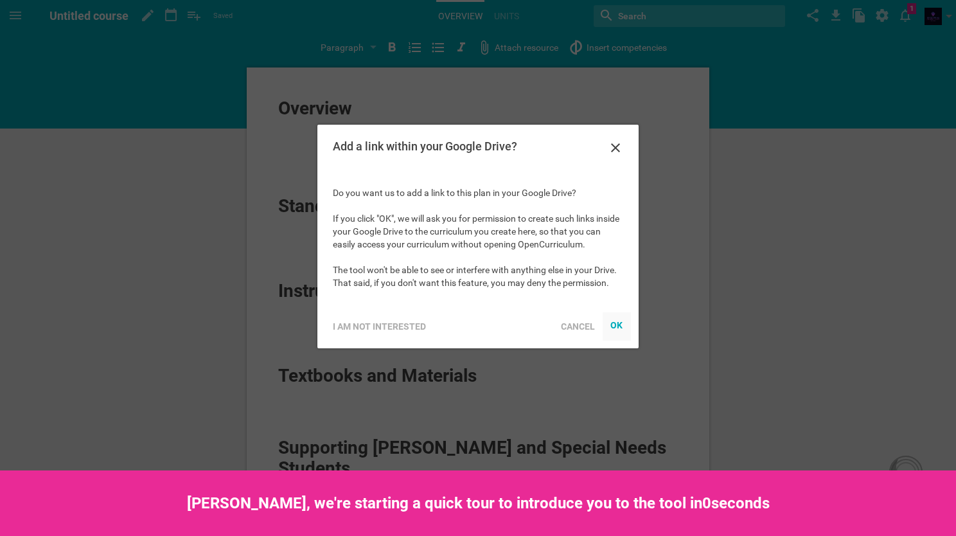
click at [614, 325] on div "OK" at bounding box center [617, 325] width 13 height 10
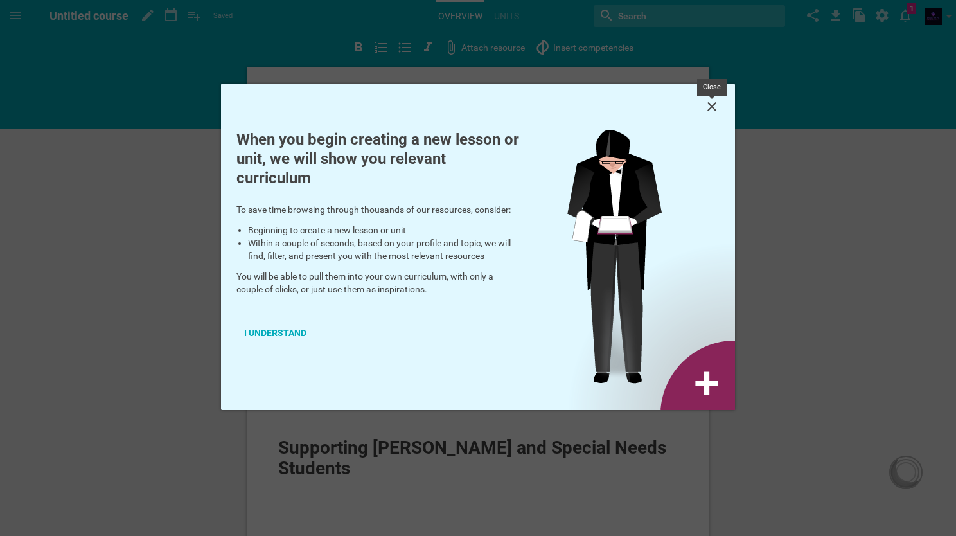
click at [709, 109] on icon at bounding box center [712, 106] width 9 height 9
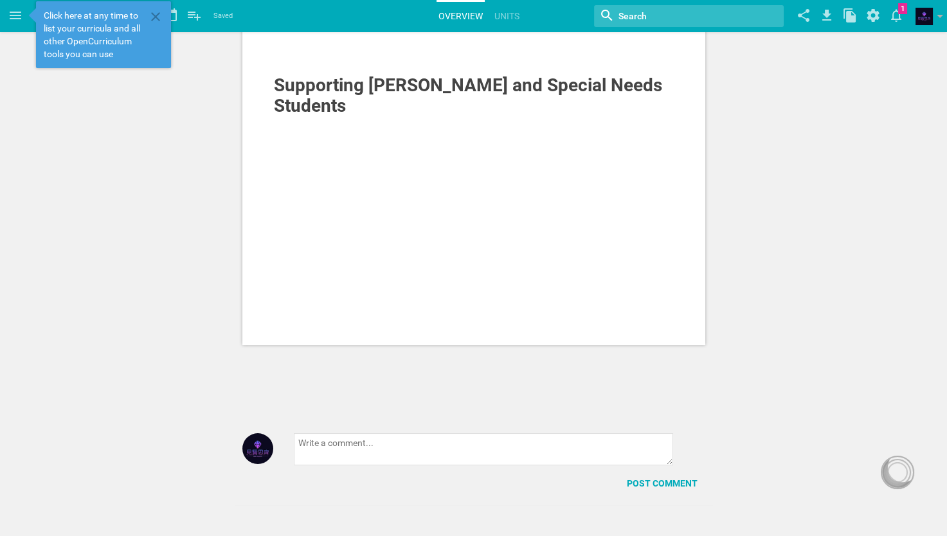
scroll to position [170, 0]
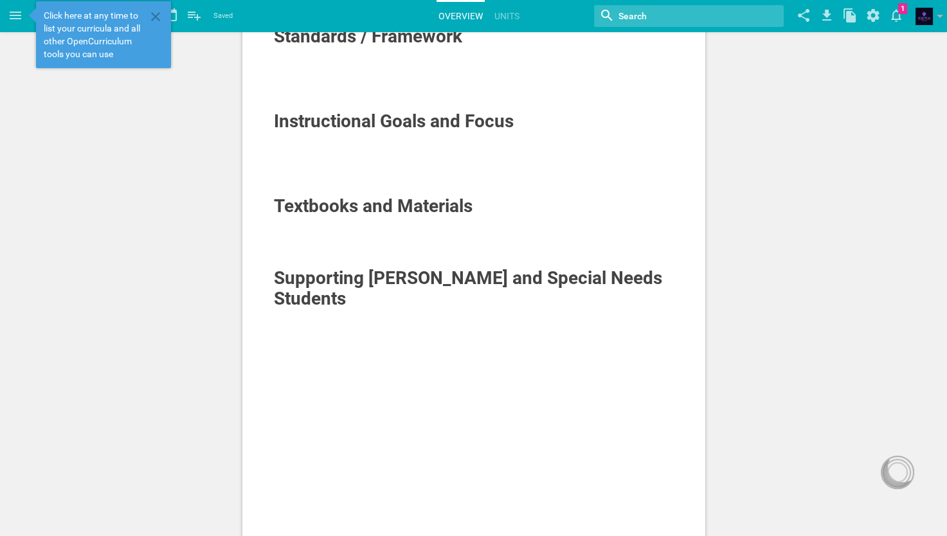
click at [433, 235] on div at bounding box center [474, 235] width 400 height 13
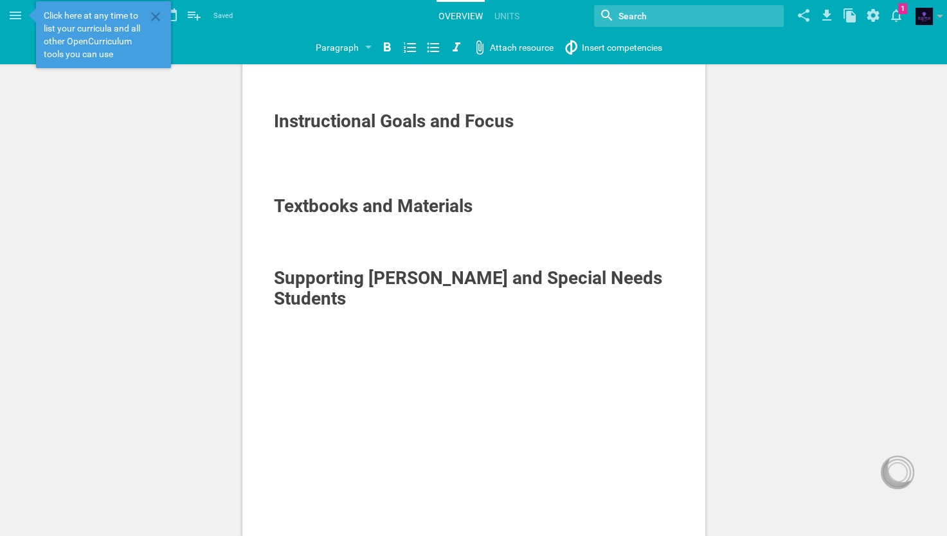
click at [434, 208] on span "Textbooks and Materials" at bounding box center [373, 205] width 199 height 21
click at [406, 200] on span "Textbooks and Materials" at bounding box center [373, 205] width 199 height 21
drag, startPoint x: 483, startPoint y: 224, endPoint x: 230, endPoint y: 184, distance: 255.7
click at [205, 181] on div "Overview Standards / Framework Instructional Goals and Focus Textbooks and Mate…" at bounding box center [473, 279] width 947 height 899
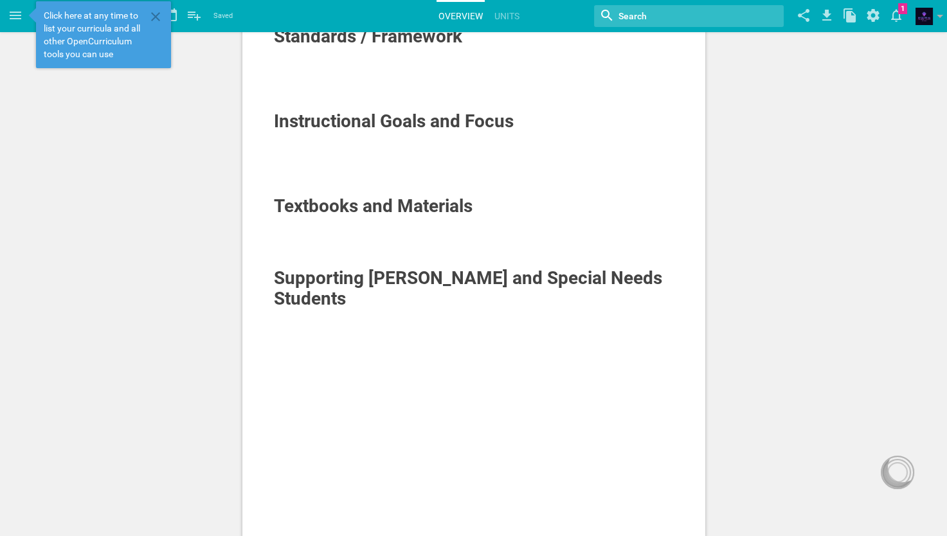
click at [421, 258] on div at bounding box center [474, 261] width 400 height 13
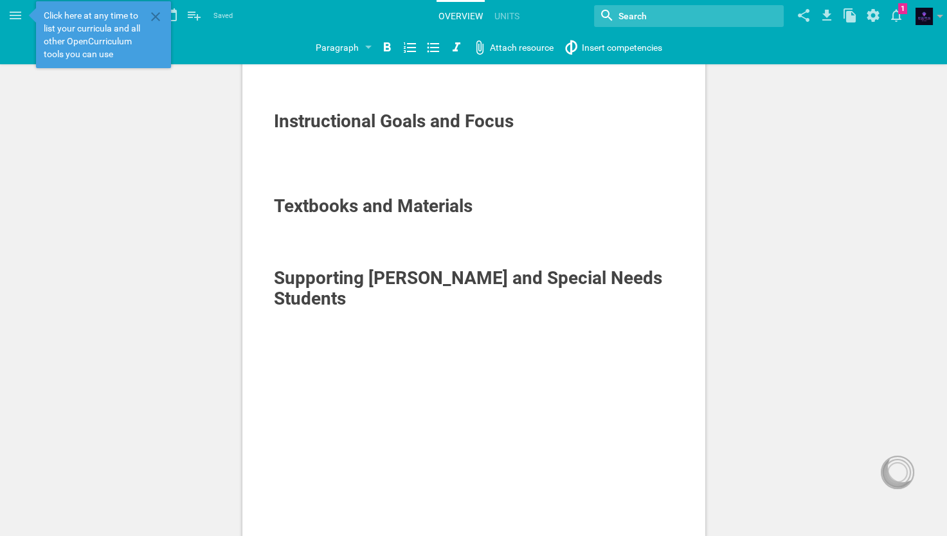
scroll to position [0, 0]
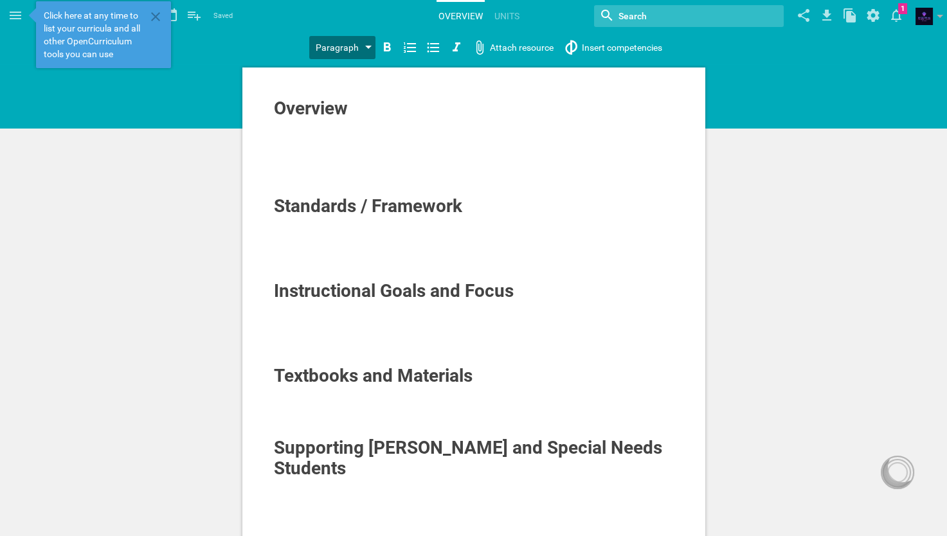
click at [332, 44] on div "Paragraph" at bounding box center [337, 47] width 43 height 15
click at [349, 75] on div "Home Planner My Libraries My Curriculum My Files Untitled course Saved My favor…" at bounding box center [473, 268] width 947 height 536
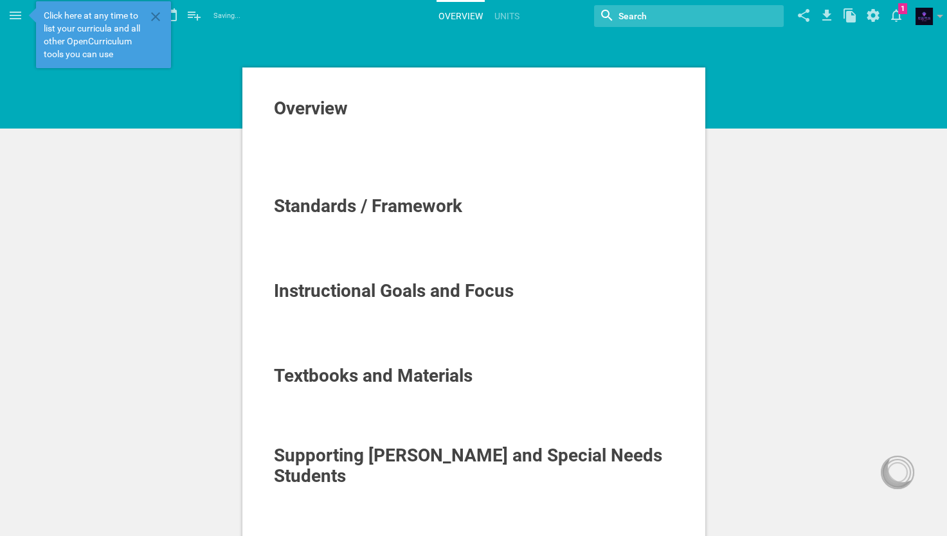
click at [402, 111] on div "Overview" at bounding box center [474, 108] width 400 height 21
click at [401, 46] on icon at bounding box center [403, 47] width 15 height 15
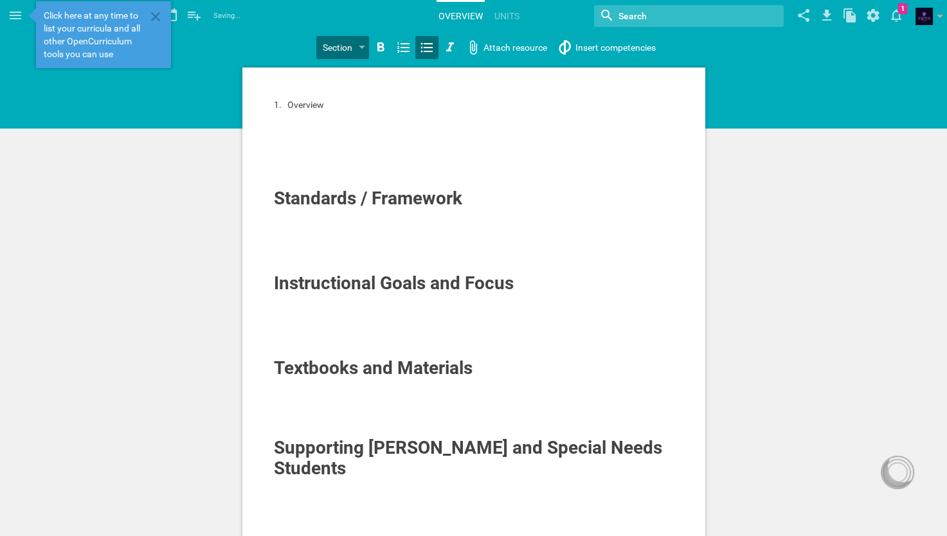
click at [420, 46] on icon at bounding box center [426, 47] width 15 height 15
click at [455, 48] on icon at bounding box center [449, 47] width 15 height 15
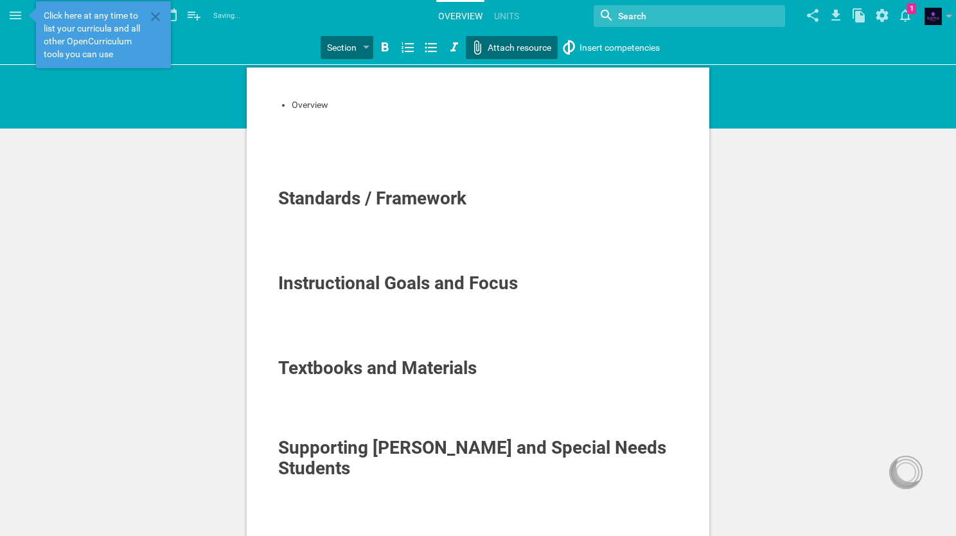
click at [495, 53] on div "Home Planner My Libraries My Curriculum My Files Untitled course Saving... My f…" at bounding box center [478, 268] width 956 height 536
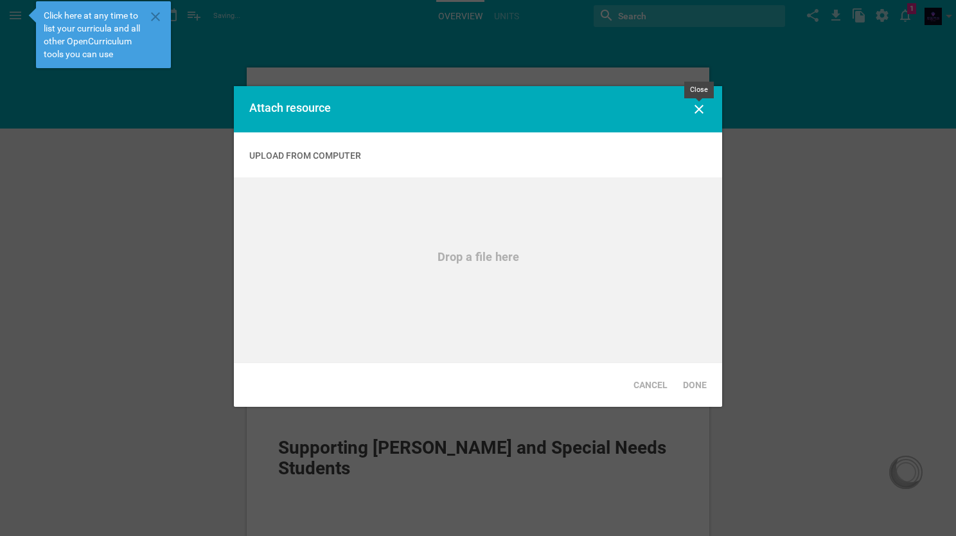
drag, startPoint x: 695, startPoint y: 106, endPoint x: 702, endPoint y: 107, distance: 7.8
click at [695, 106] on icon at bounding box center [699, 109] width 9 height 9
